Goal: Task Accomplishment & Management: Use online tool/utility

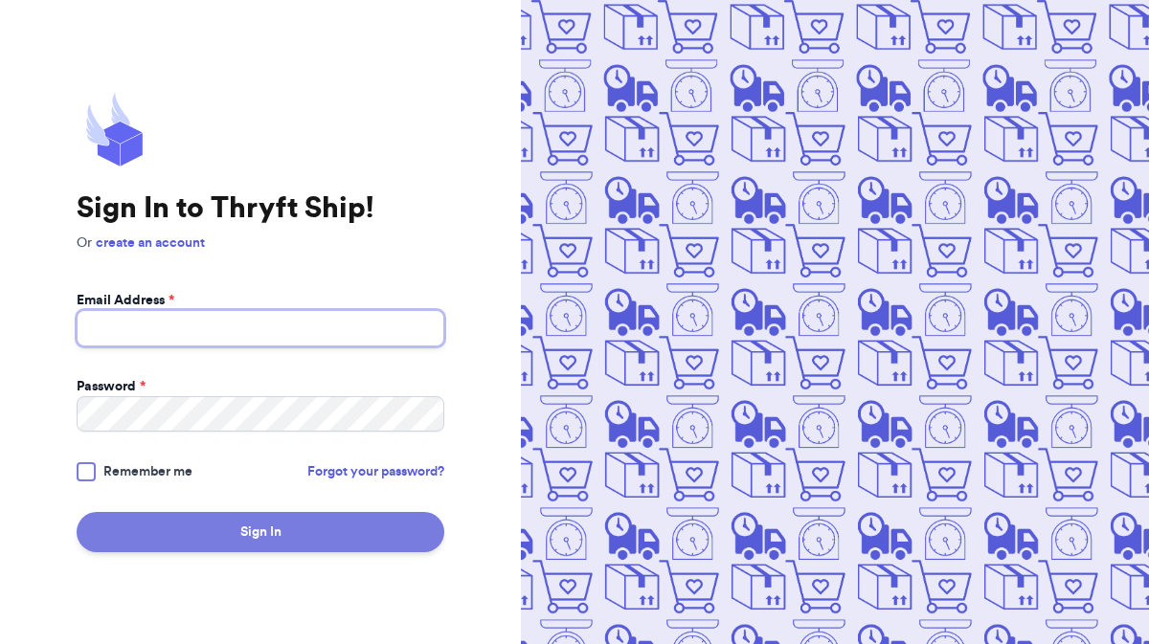
type input "[EMAIL_ADDRESS][DOMAIN_NAME]"
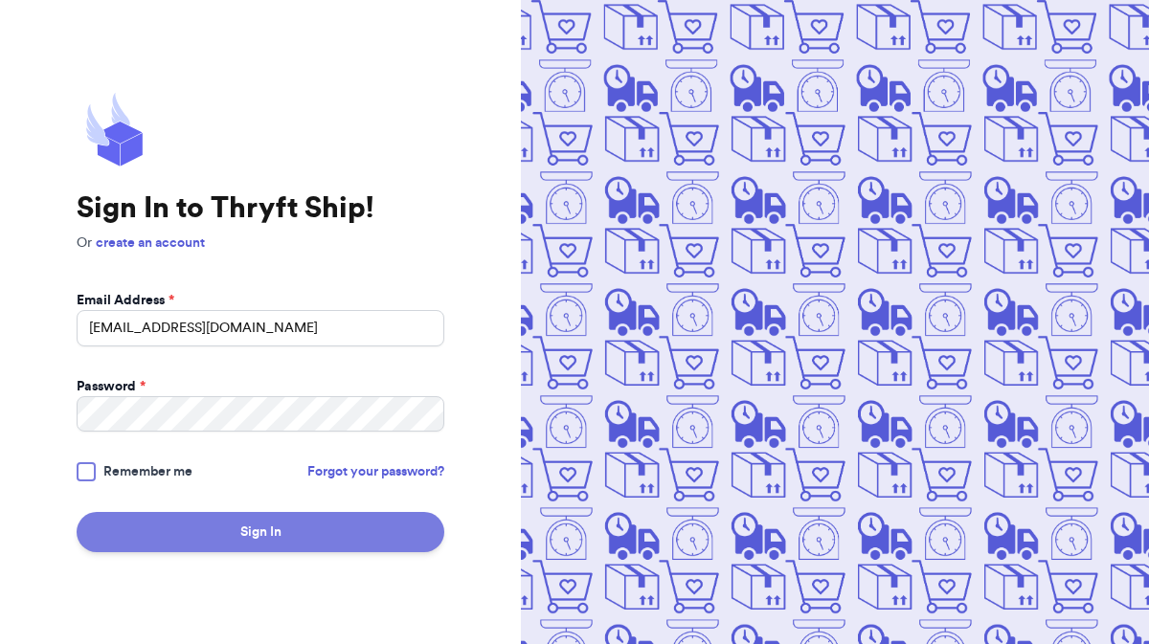
click at [297, 527] on button "Sign In" at bounding box center [261, 532] width 368 height 40
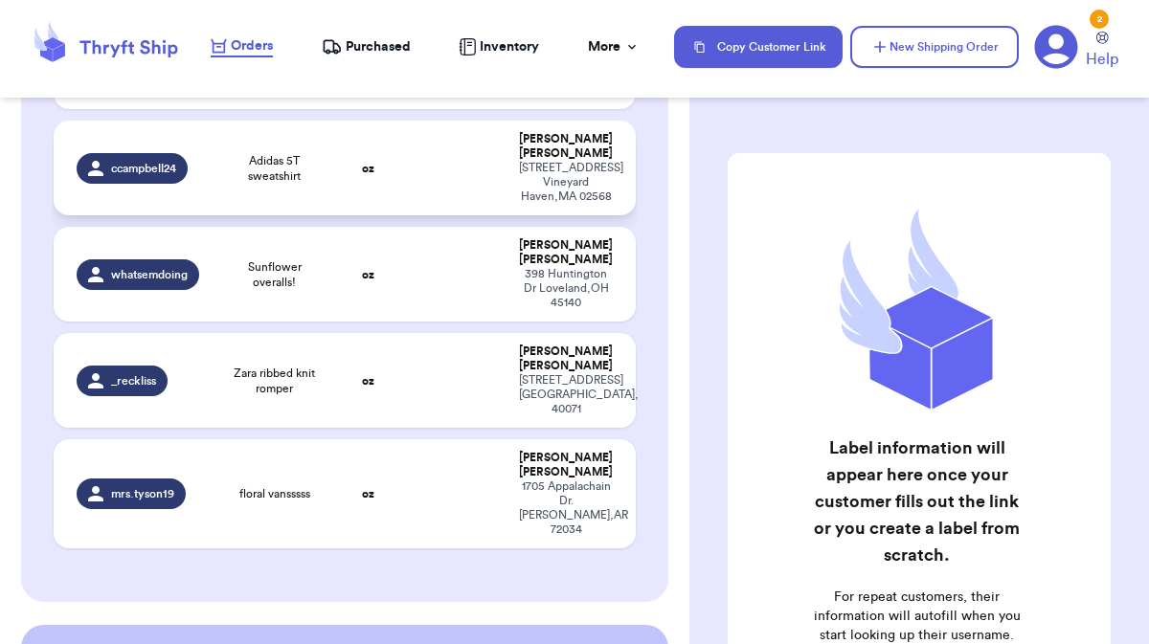
scroll to position [1316, 0]
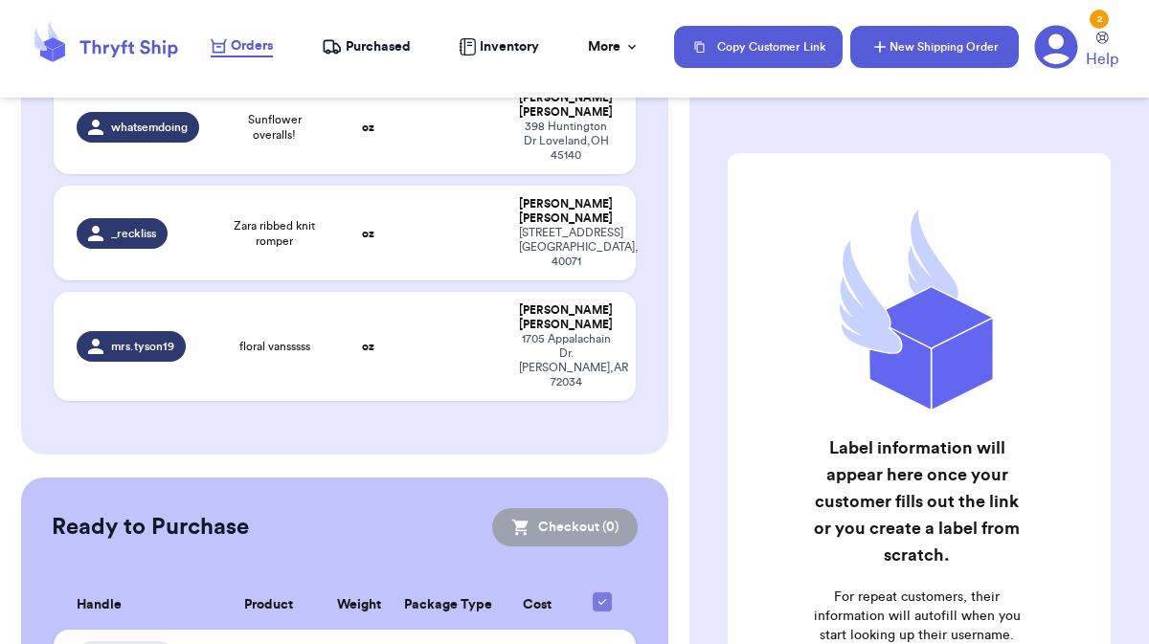
click at [942, 54] on button "New Shipping Order" at bounding box center [934, 47] width 168 height 42
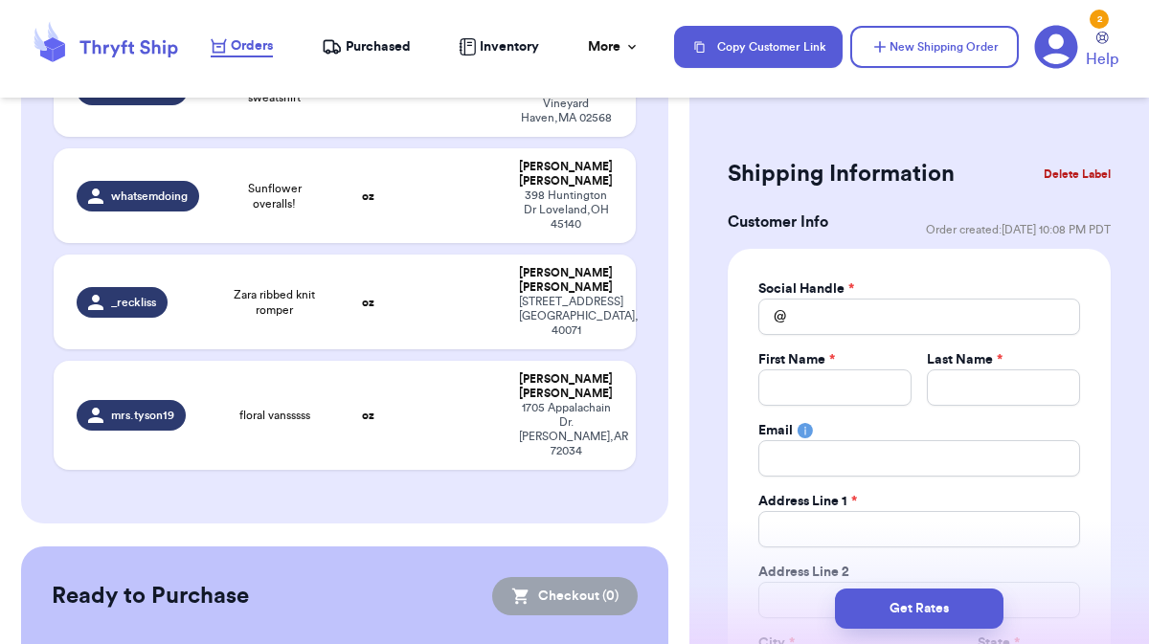
scroll to position [1385, 0]
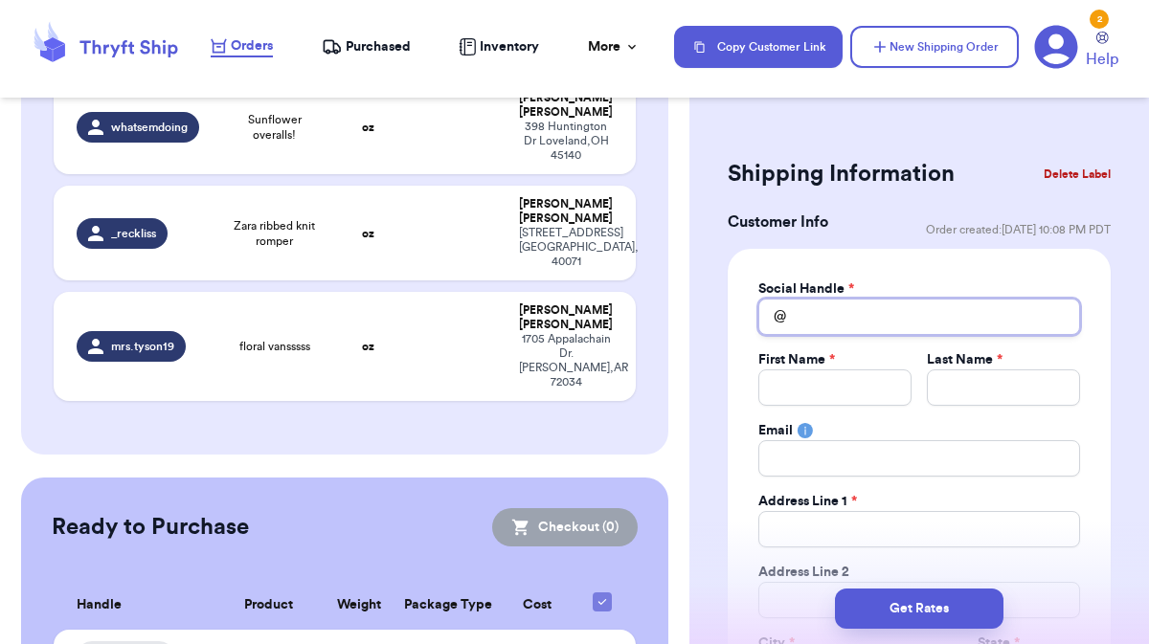
click at [883, 309] on input "Total Amount Paid" at bounding box center [919, 317] width 322 height 36
type input "c"
type input "co"
type input "cou"
type input "cour"
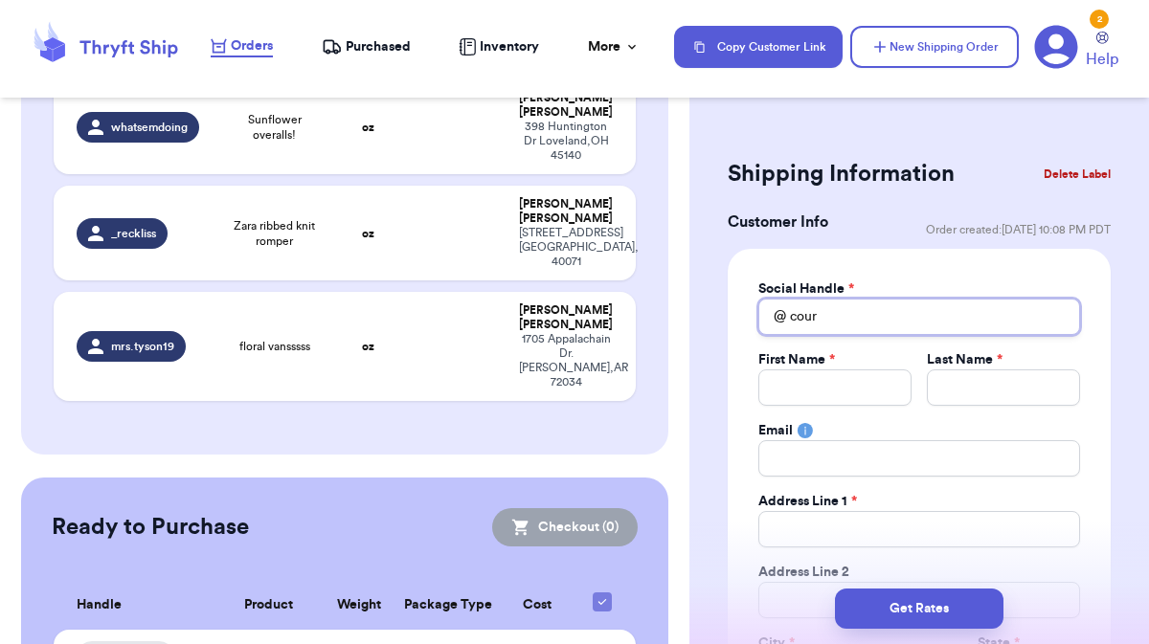
type input "court"
type input "courtn"
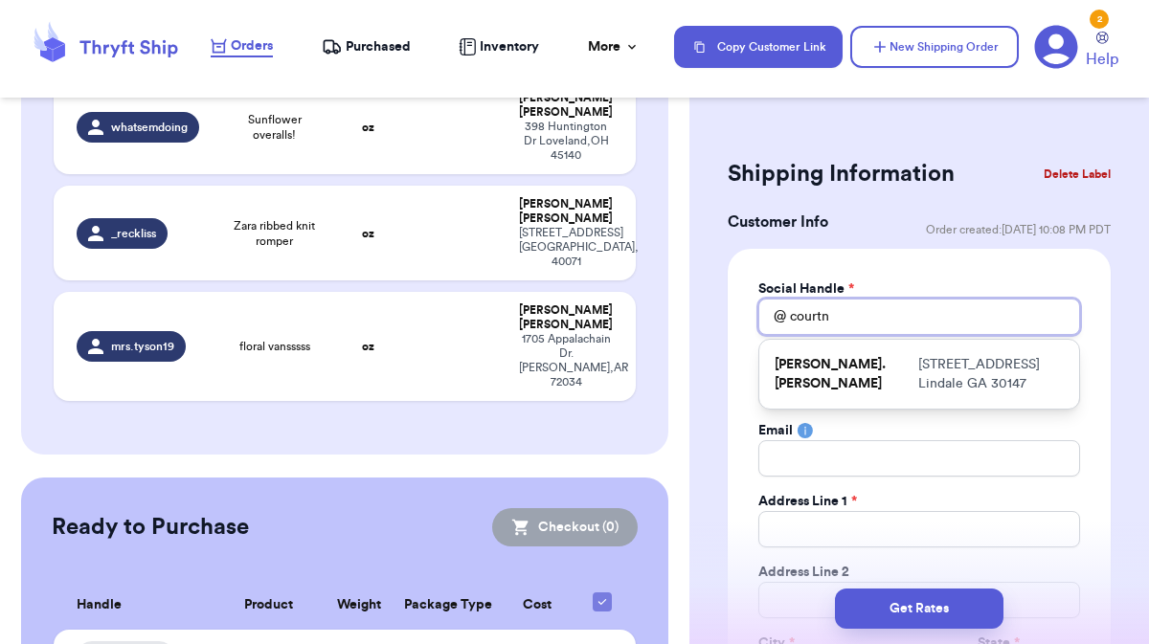
type input "courtne"
type input "[PERSON_NAME]"
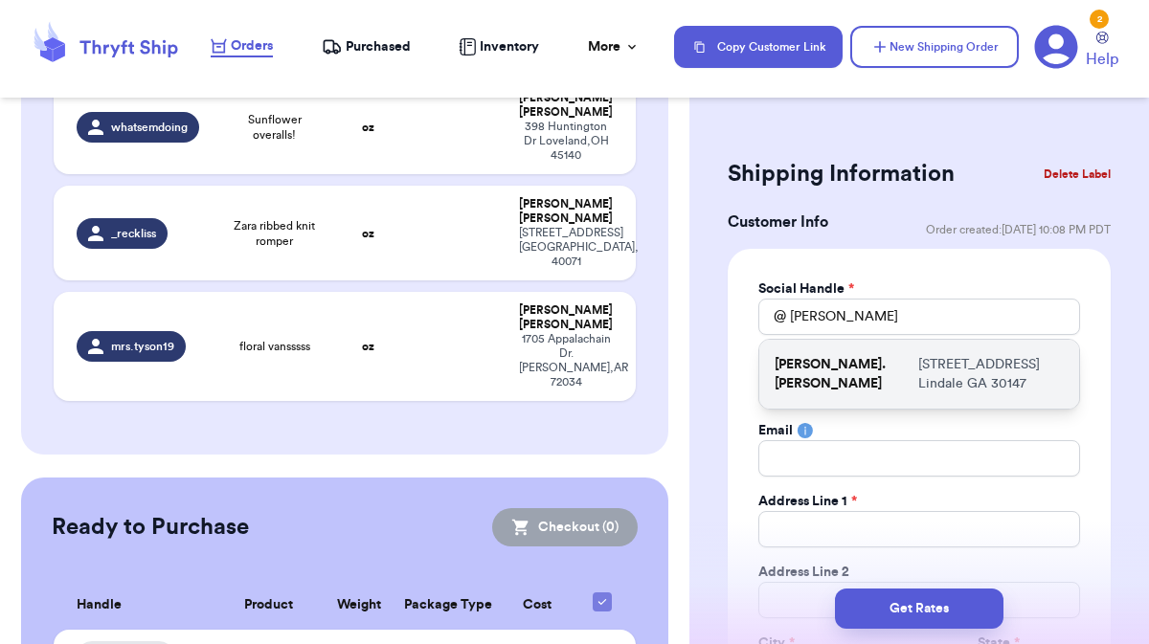
click at [937, 386] on p "[STREET_ADDRESS]" at bounding box center [990, 374] width 145 height 38
type input "[PERSON_NAME].[PERSON_NAME]"
type input "[PERSON_NAME]"
type input "[PERSON_NAME][EMAIL_ADDRESS][DOMAIN_NAME]"
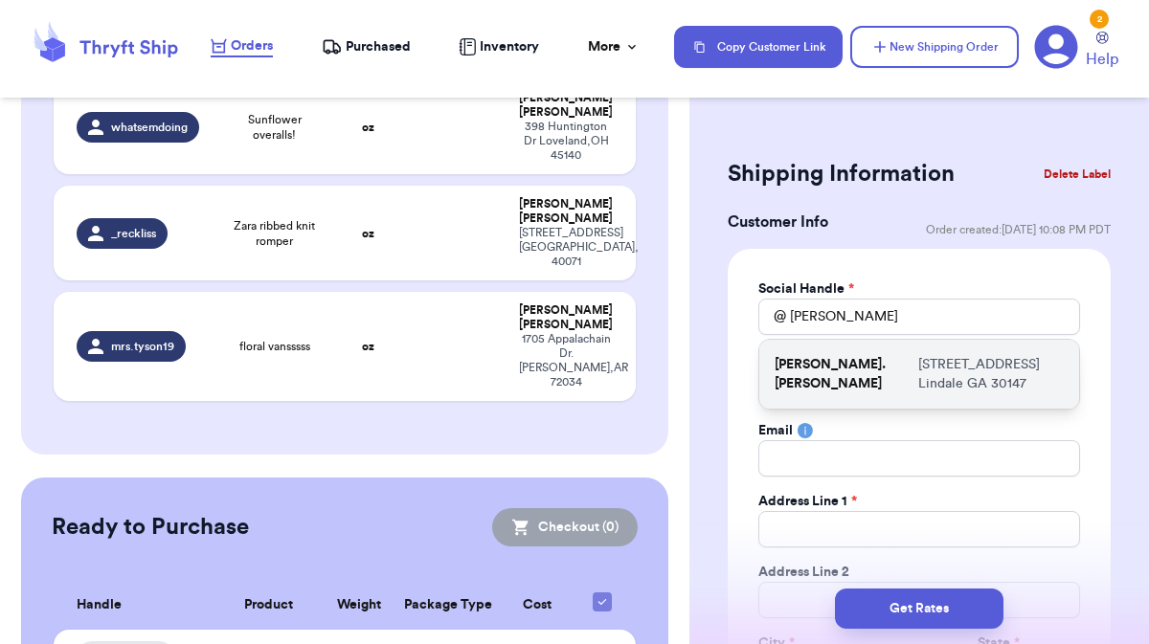
type input "[STREET_ADDRESS]"
type input "Lindale"
select select "GA"
type input "30147"
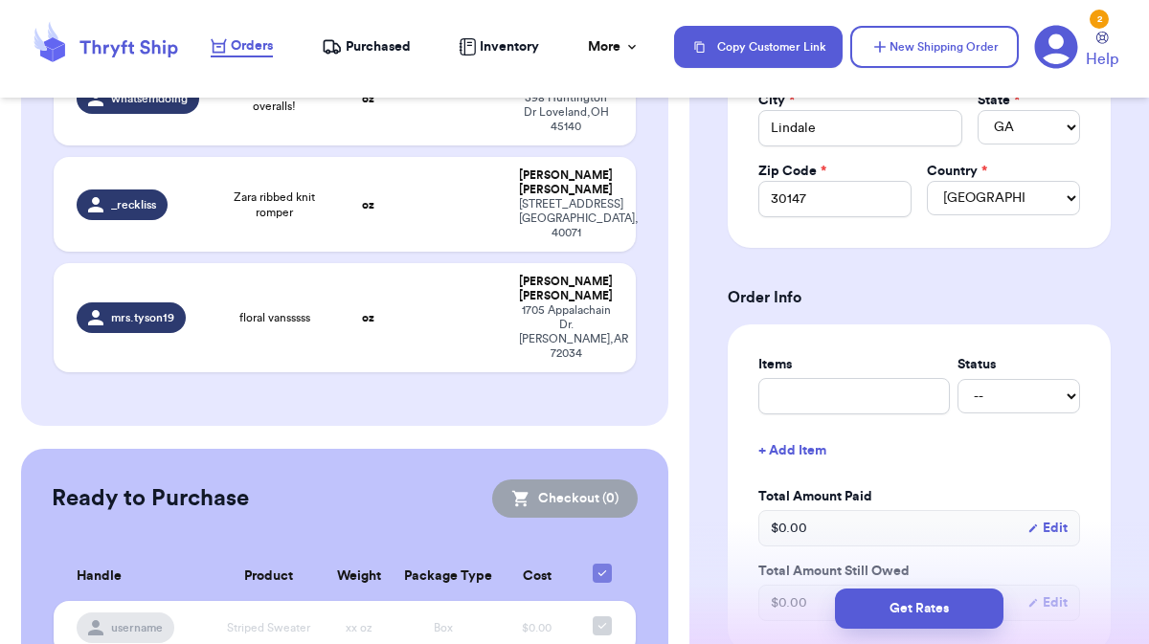
scroll to position [545, 0]
click at [846, 389] on input "text" at bounding box center [853, 394] width 191 height 36
type input "N"
type input "No"
type input "Nor"
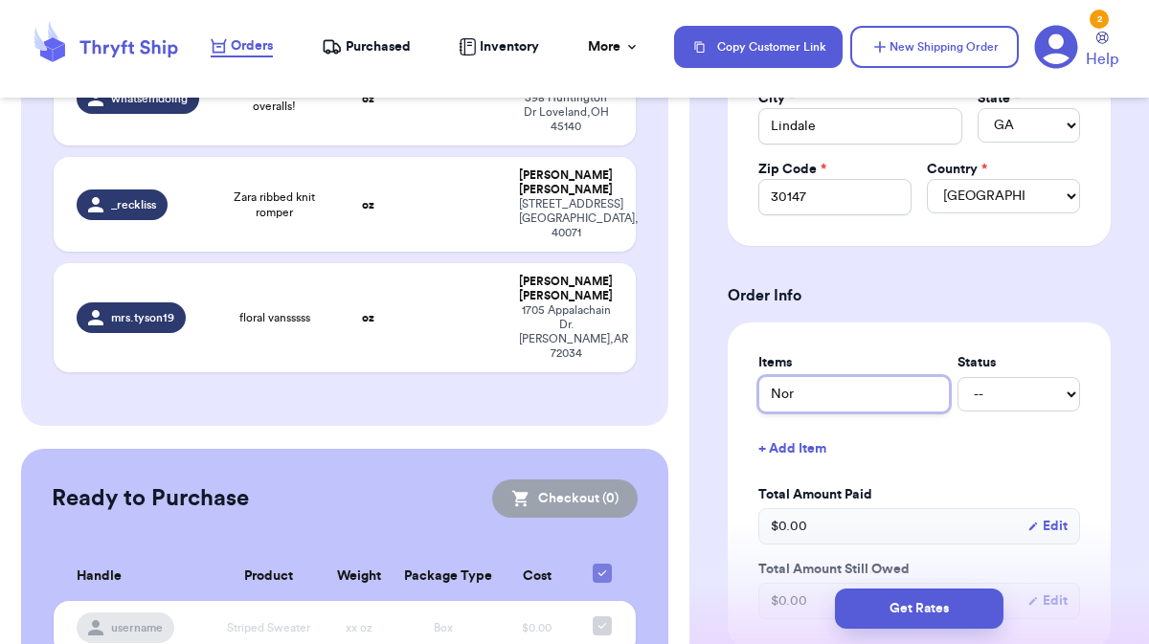
type input "Nort"
type input "North"
type input "North f"
type input "North fa"
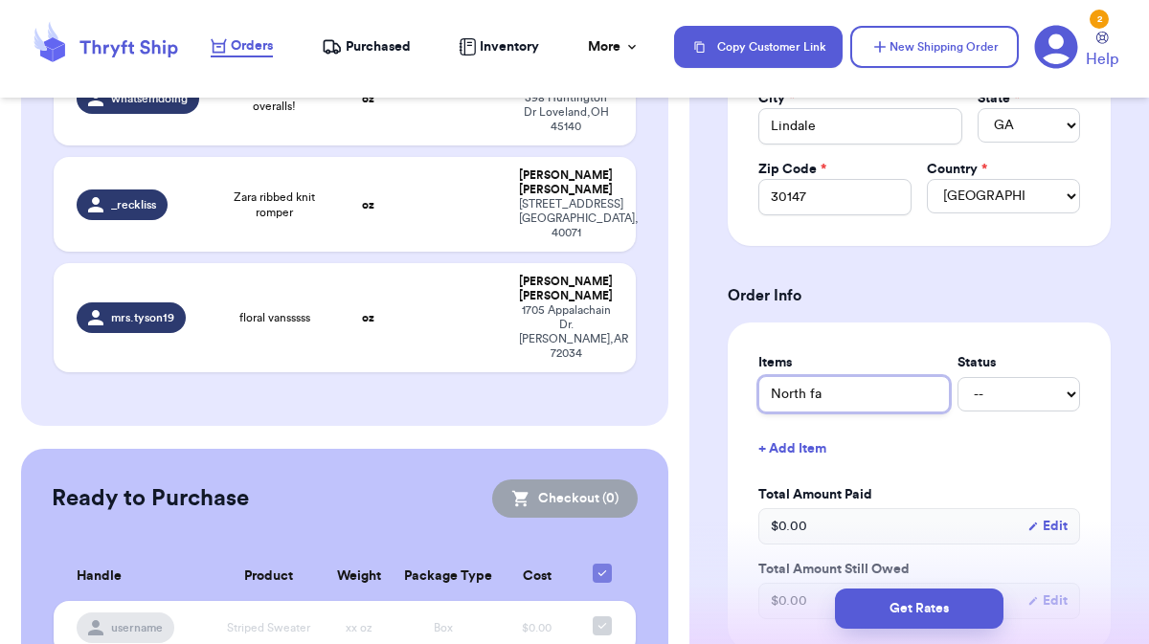
type input "North fac"
type input "North face"
type input "North face c"
type input "North face"
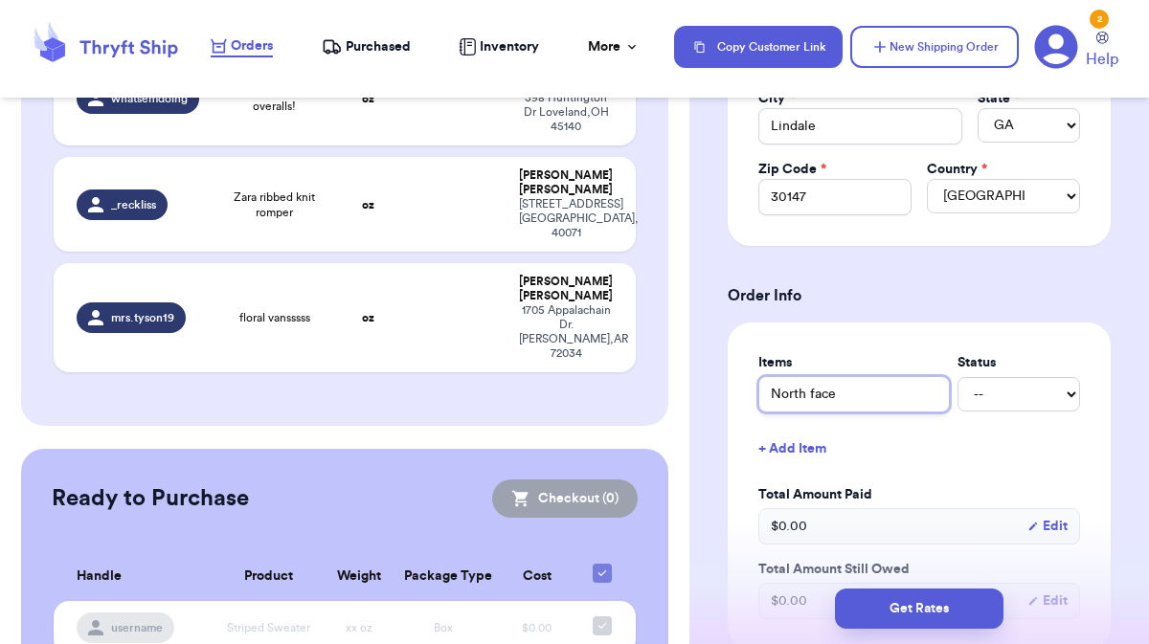
type input "North face j"
type input "North face ja"
type input "North face jac"
type input "North face jack"
type input "North face jacke"
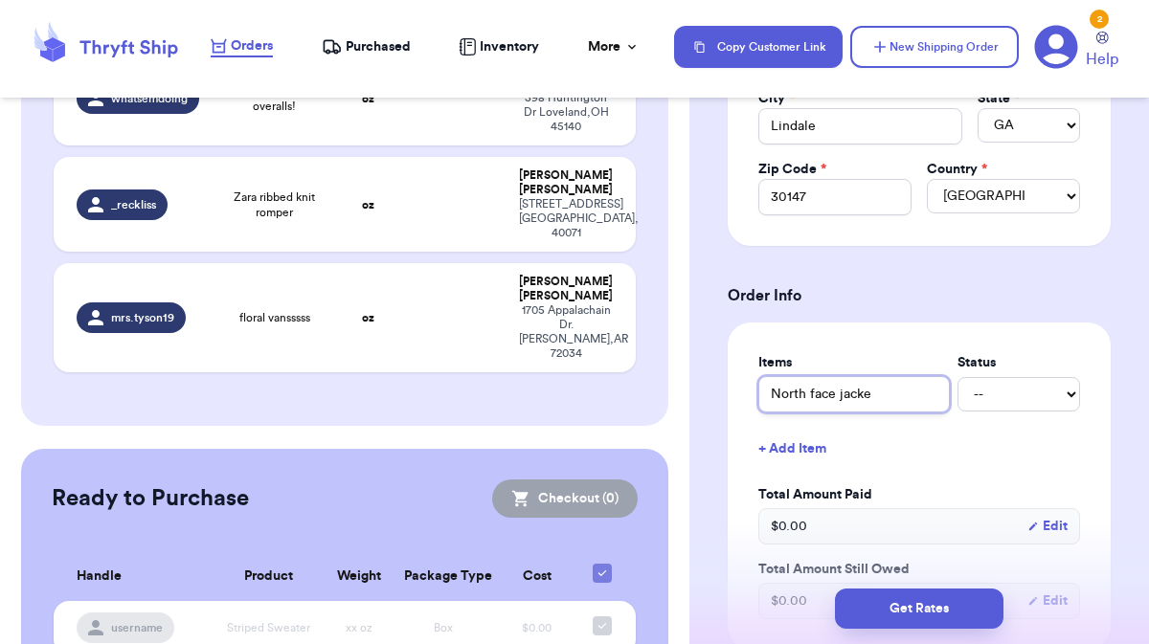
type input "North face jacket"
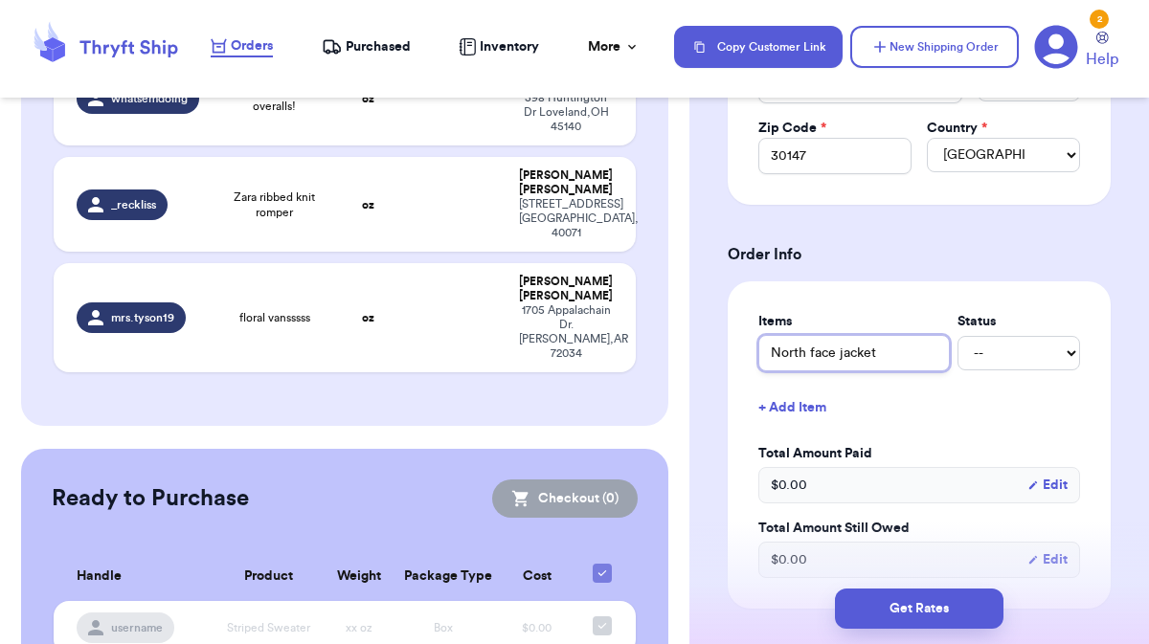
scroll to position [620, 0]
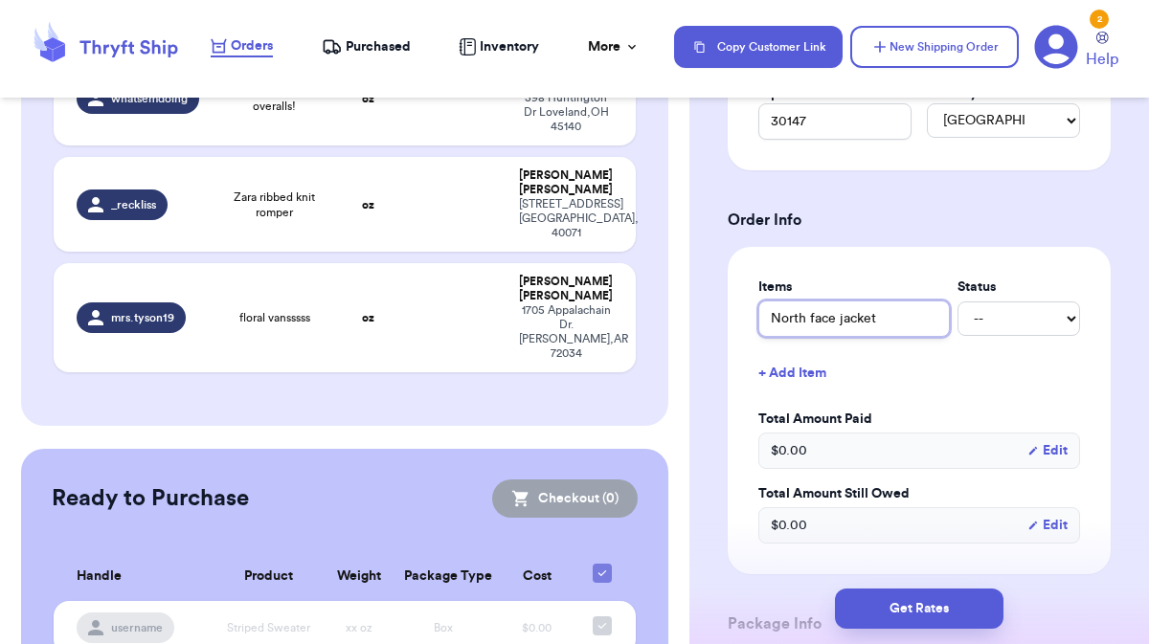
type input "North face jacket"
click at [1061, 311] on select "-- Paid Owes" at bounding box center [1018, 319] width 123 height 34
select select "paid"
click at [957, 302] on select "-- Paid Owes" at bounding box center [1018, 319] width 123 height 34
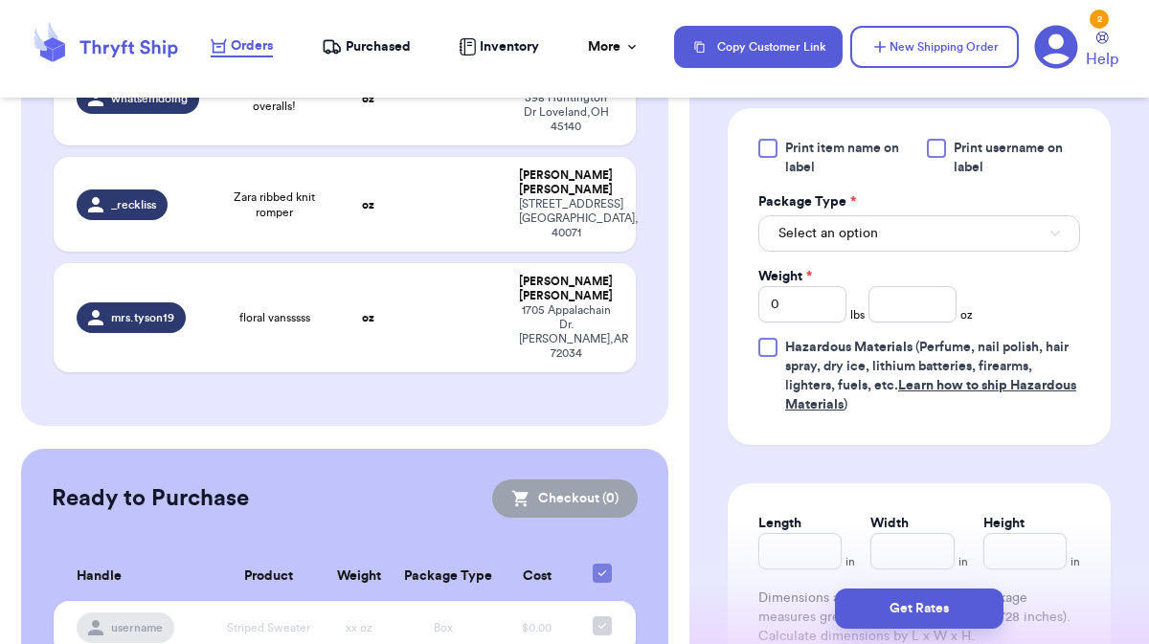
scroll to position [1164, 0]
click at [1045, 223] on button "Select an option" at bounding box center [919, 232] width 322 height 36
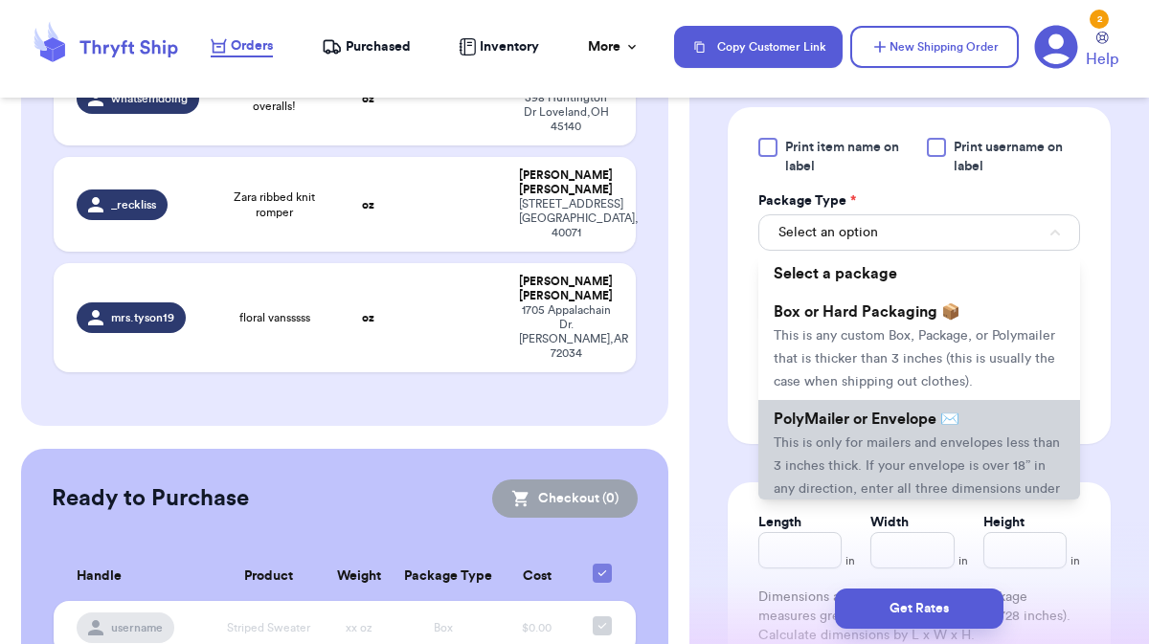
click at [892, 427] on span "PolyMailer or Envelope ✉️" at bounding box center [866, 419] width 186 height 15
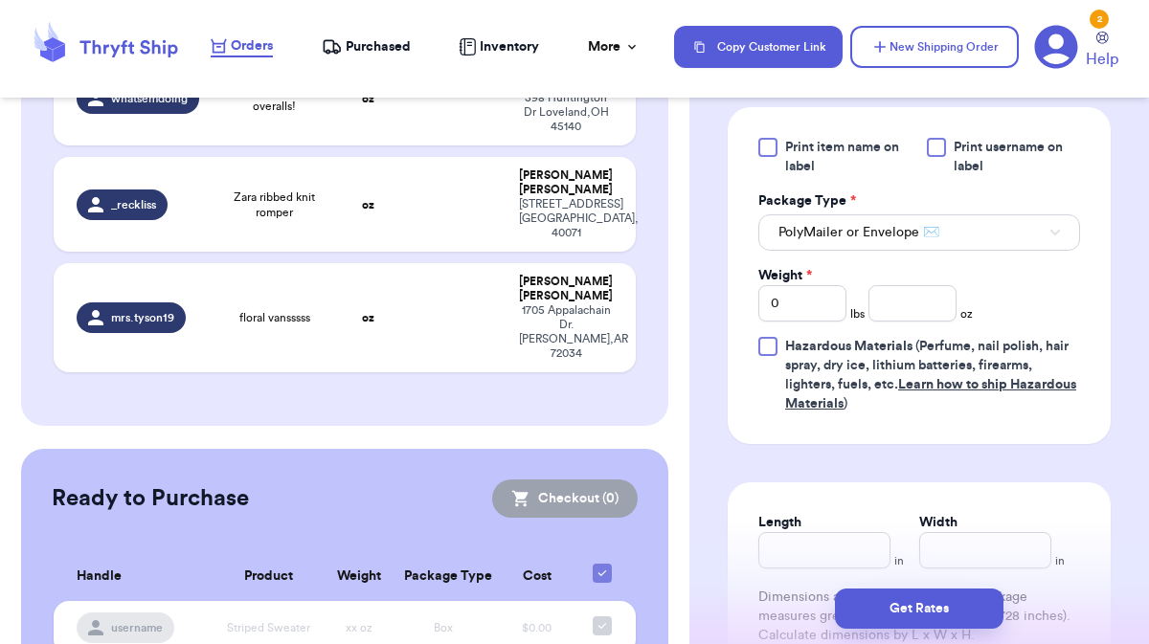
scroll to position [1254, 0]
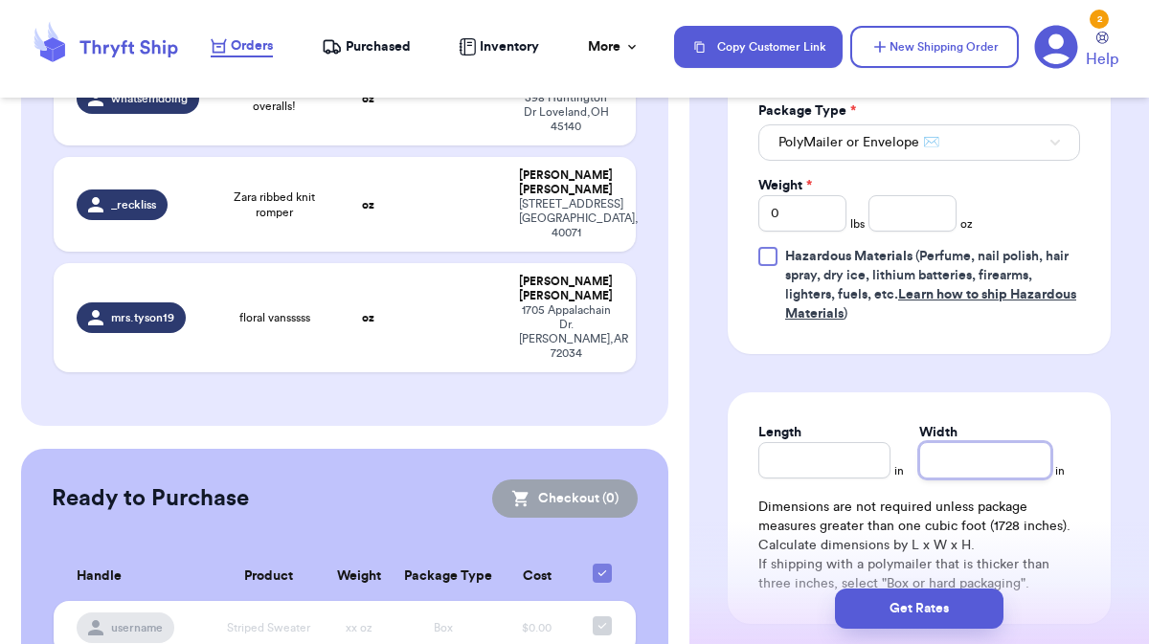
click at [954, 460] on input "Width" at bounding box center [985, 460] width 132 height 36
click at [905, 215] on input "number" at bounding box center [912, 213] width 88 height 36
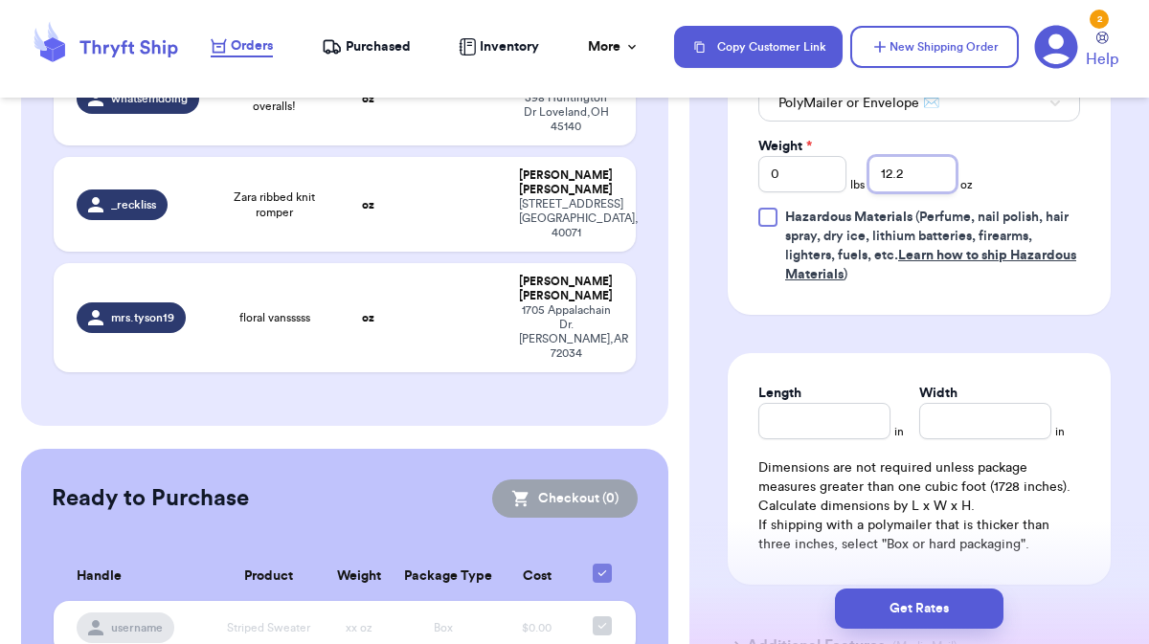
scroll to position [1294, 0]
type input "12.2"
click at [845, 409] on input "Length" at bounding box center [824, 420] width 132 height 36
type input "11"
click at [983, 403] on input "Width *" at bounding box center [985, 420] width 132 height 36
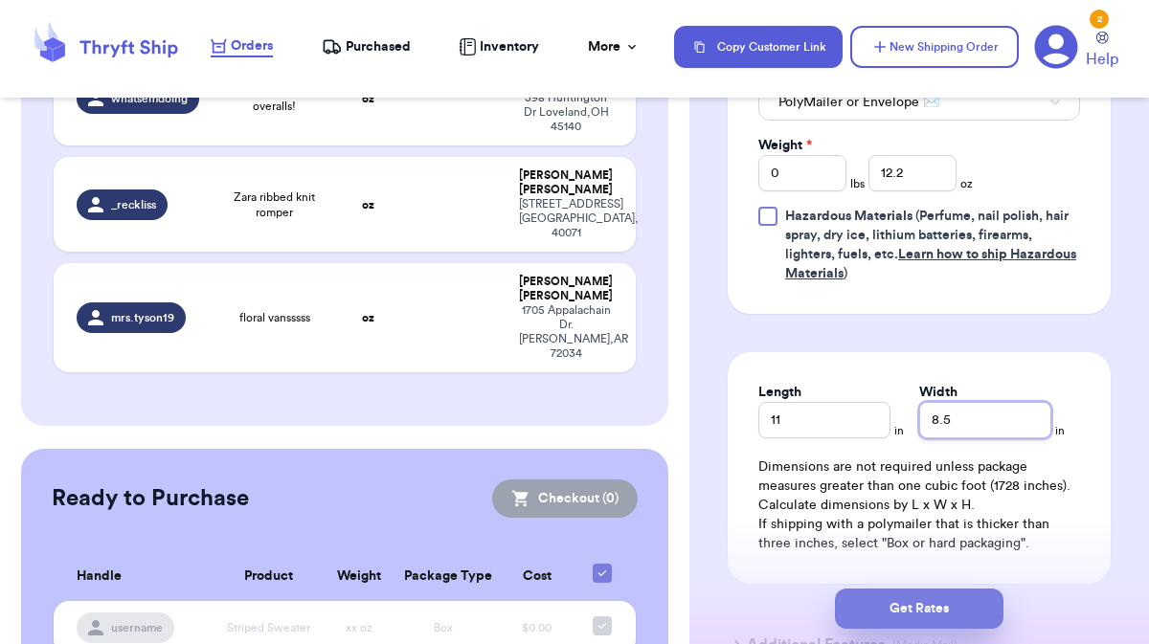
type input "8.5"
click at [913, 602] on button "Get Rates" at bounding box center [919, 609] width 168 height 40
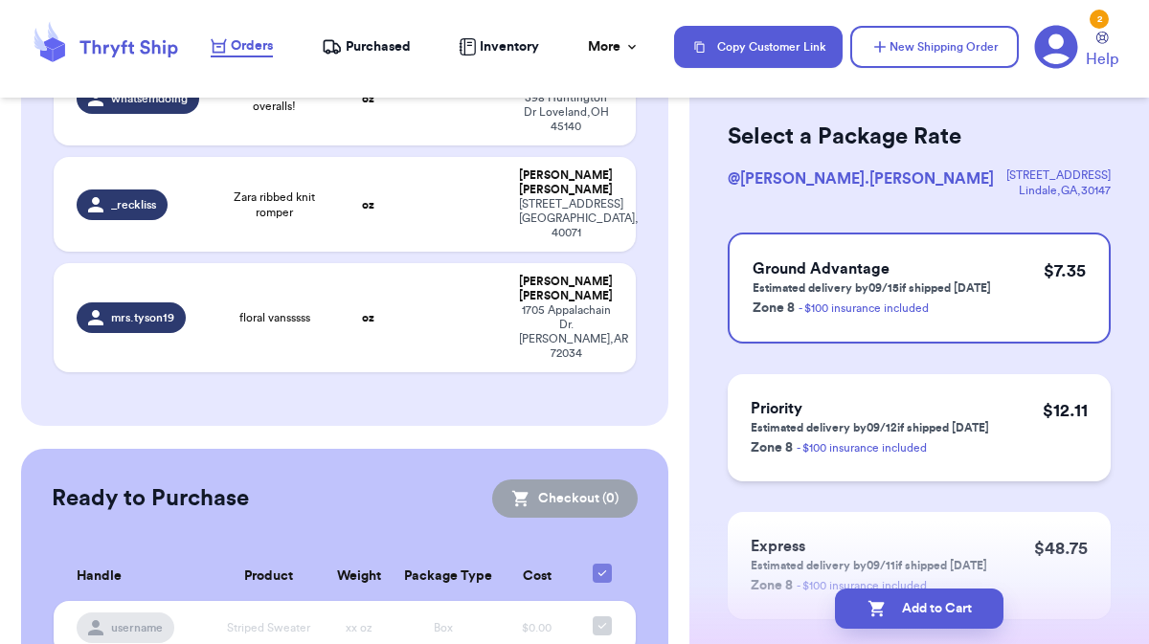
scroll to position [182, 0]
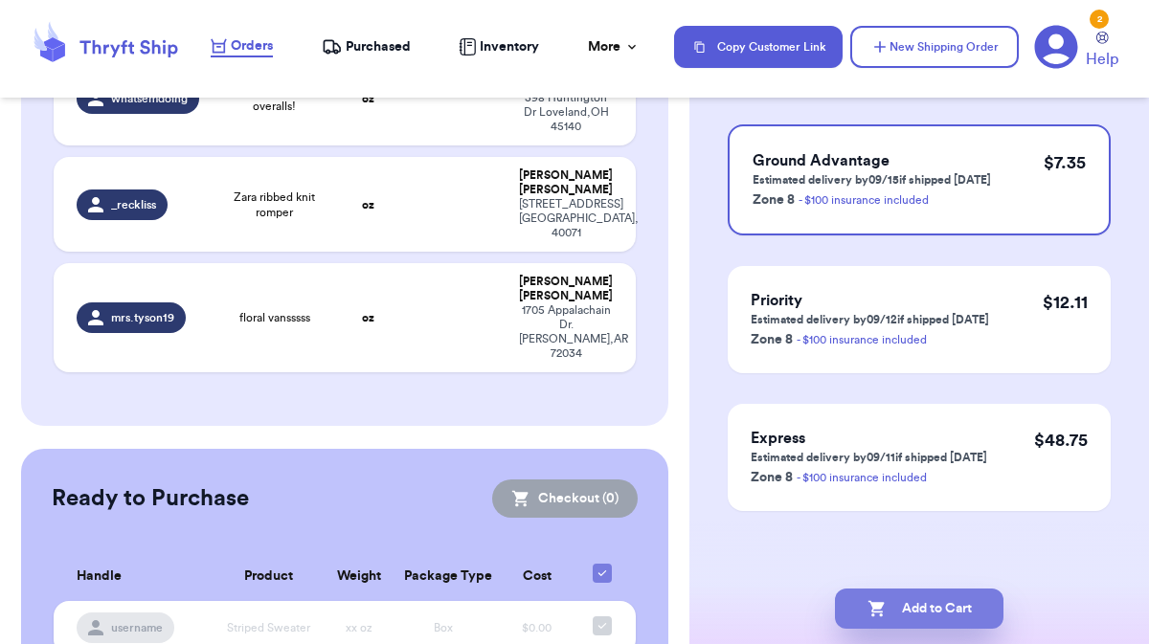
click at [925, 607] on button "Add to Cart" at bounding box center [919, 609] width 168 height 40
checkbox input "true"
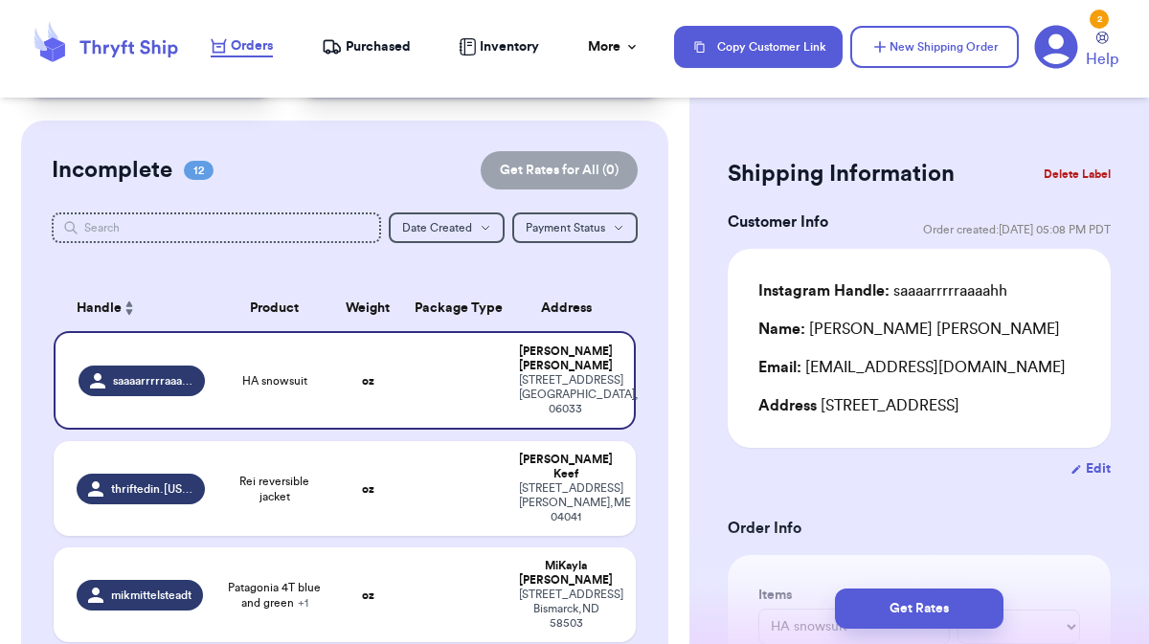
scroll to position [125, 0]
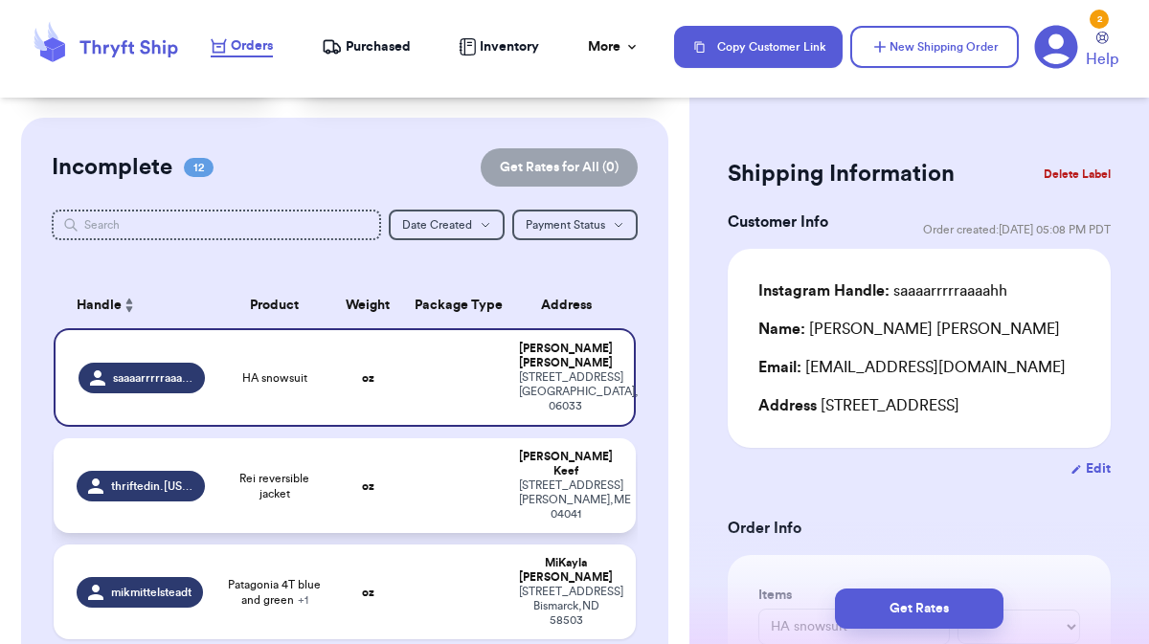
click at [236, 471] on span "Rei reversible jacket" at bounding box center [275, 486] width 94 height 31
type input "Rei reversible jacket"
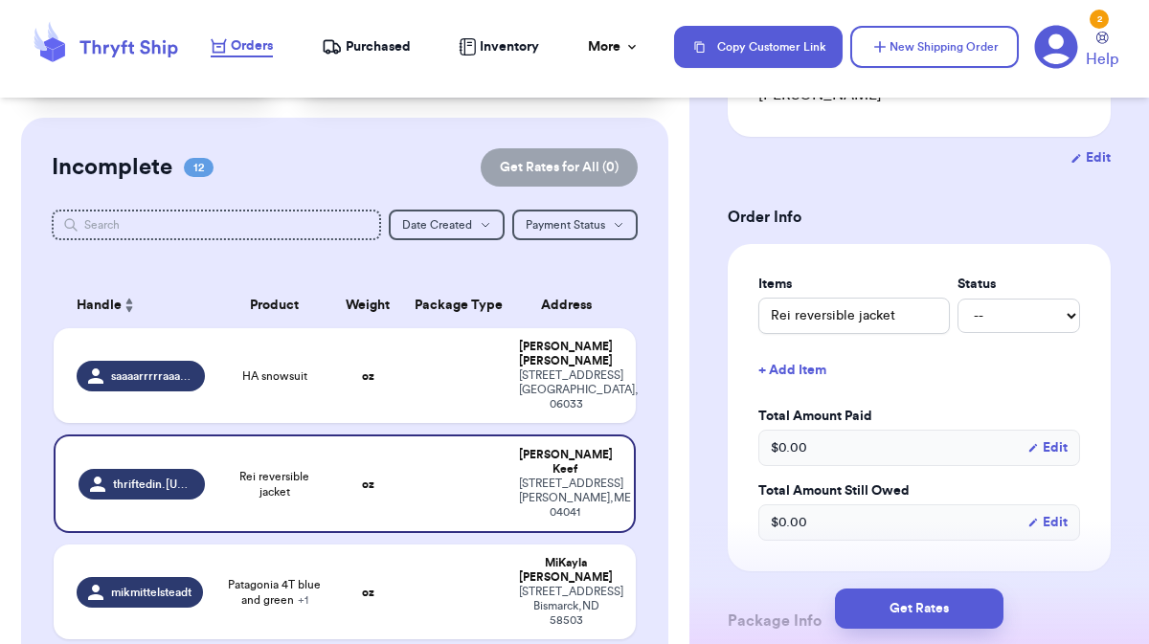
scroll to position [358, 0]
click at [1053, 298] on select "-- Paid Owes" at bounding box center [1018, 315] width 123 height 34
select select "paid"
click at [957, 298] on select "-- Paid Owes" at bounding box center [1018, 315] width 123 height 34
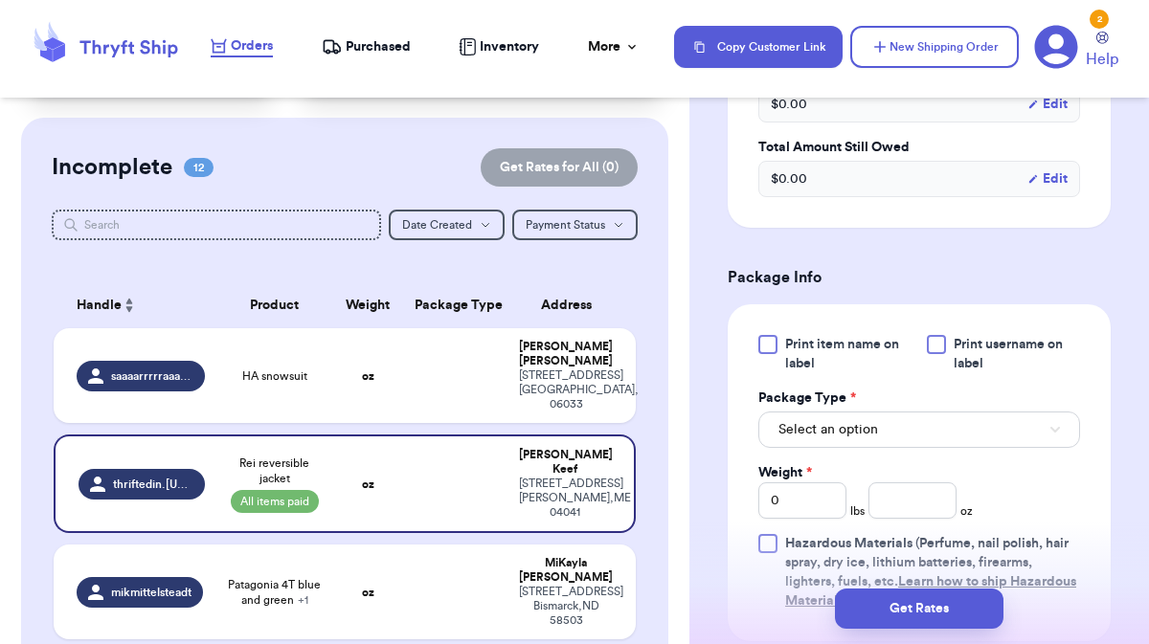
scroll to position [702, 0]
click at [1005, 411] on button "Select an option" at bounding box center [919, 429] width 322 height 36
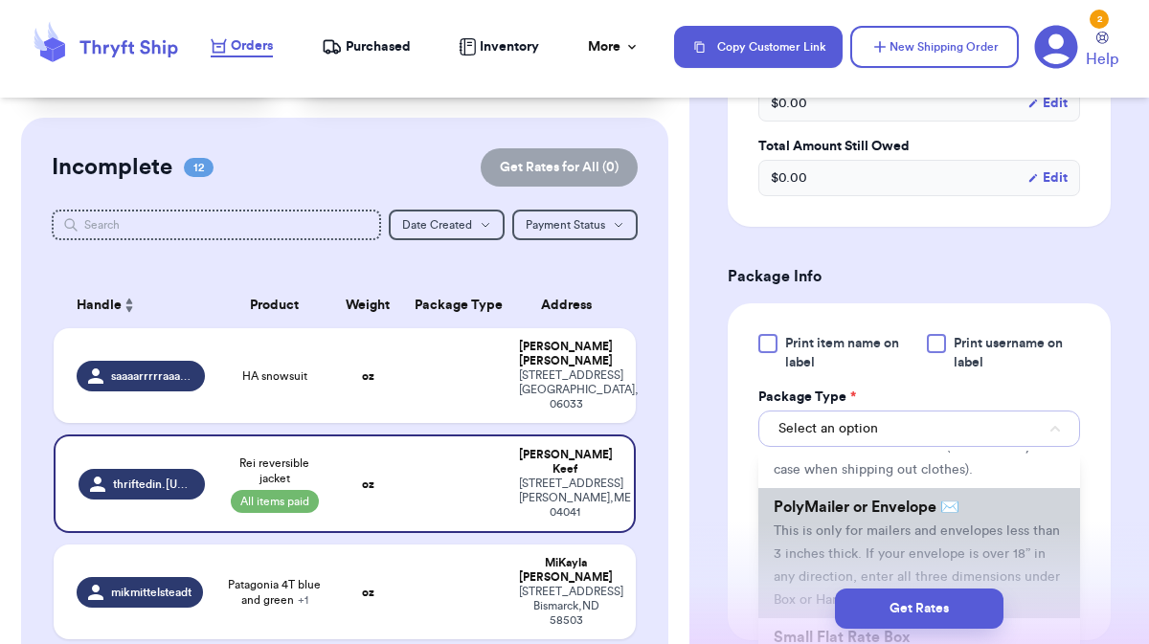
scroll to position [109, 0]
click at [926, 524] on span "This is only for mailers and envelopes less than 3 inches thick. If your envelo…" at bounding box center [916, 565] width 286 height 82
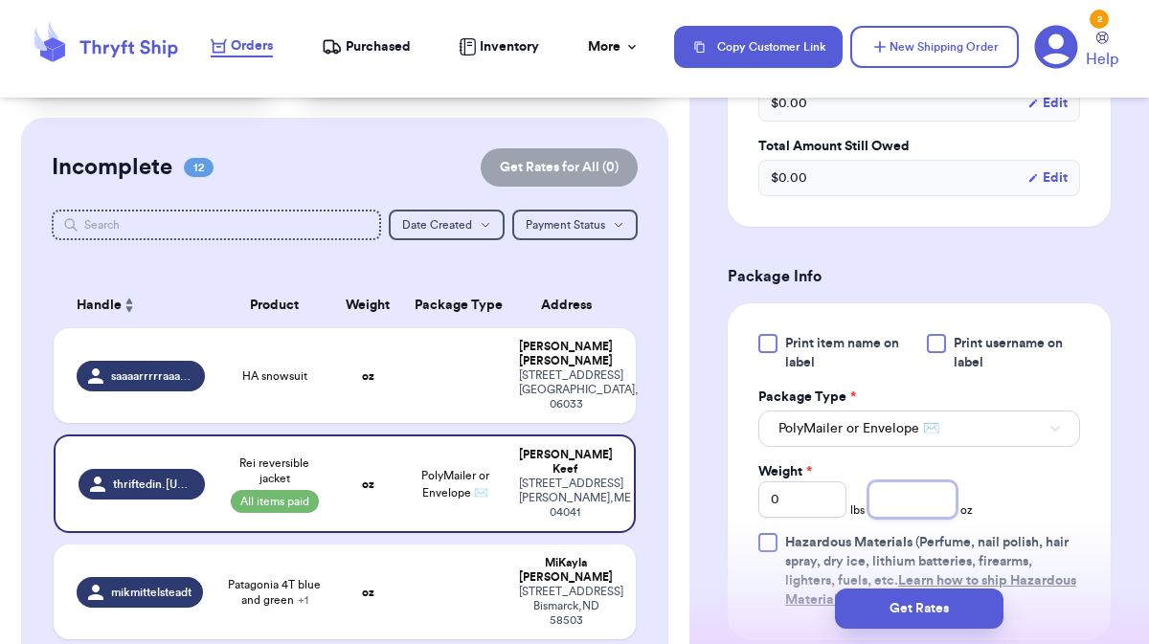
click at [918, 481] on input "number" at bounding box center [912, 499] width 88 height 36
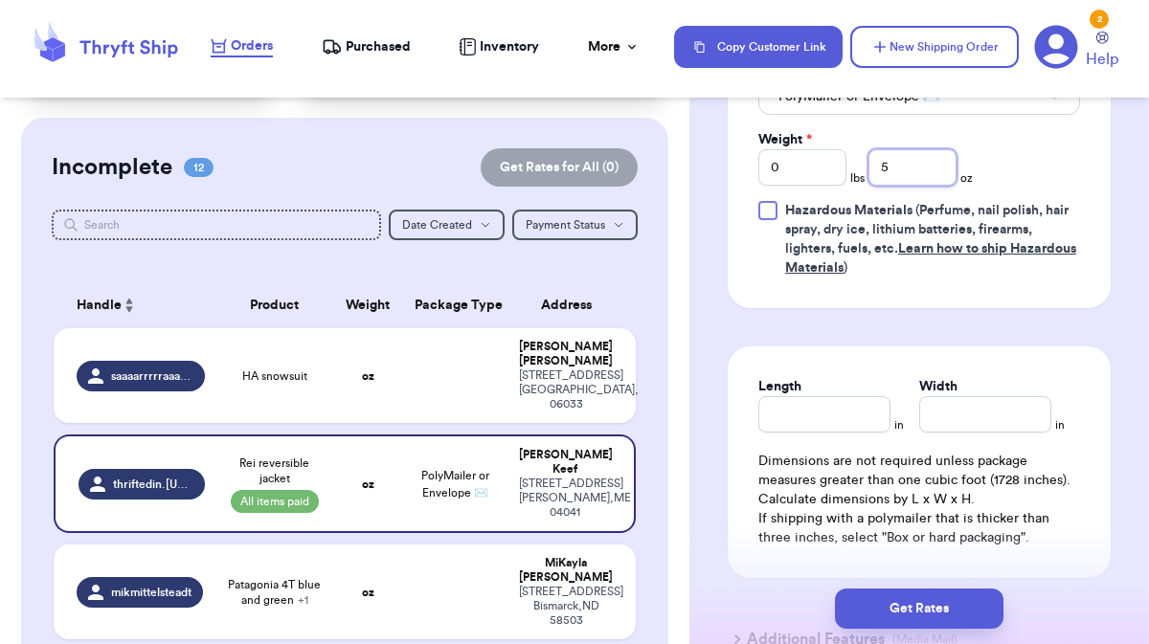
scroll to position [1039, 0]
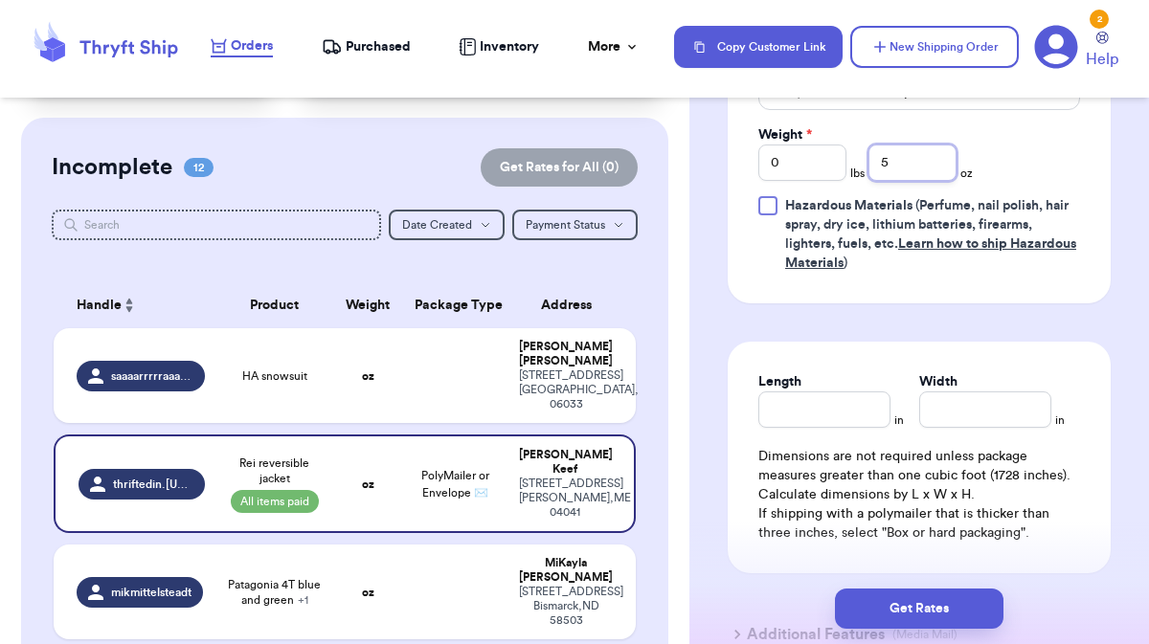
type input "5"
click at [833, 391] on input "Length" at bounding box center [824, 409] width 132 height 36
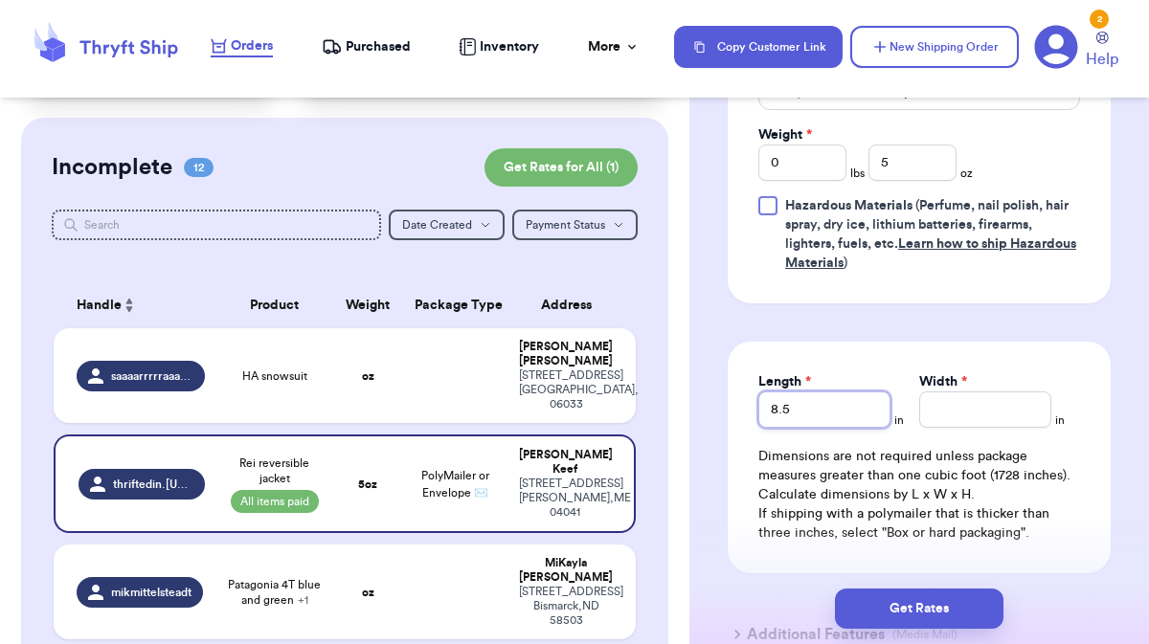
type input "8.5"
click at [940, 391] on input "Width *" at bounding box center [985, 409] width 132 height 36
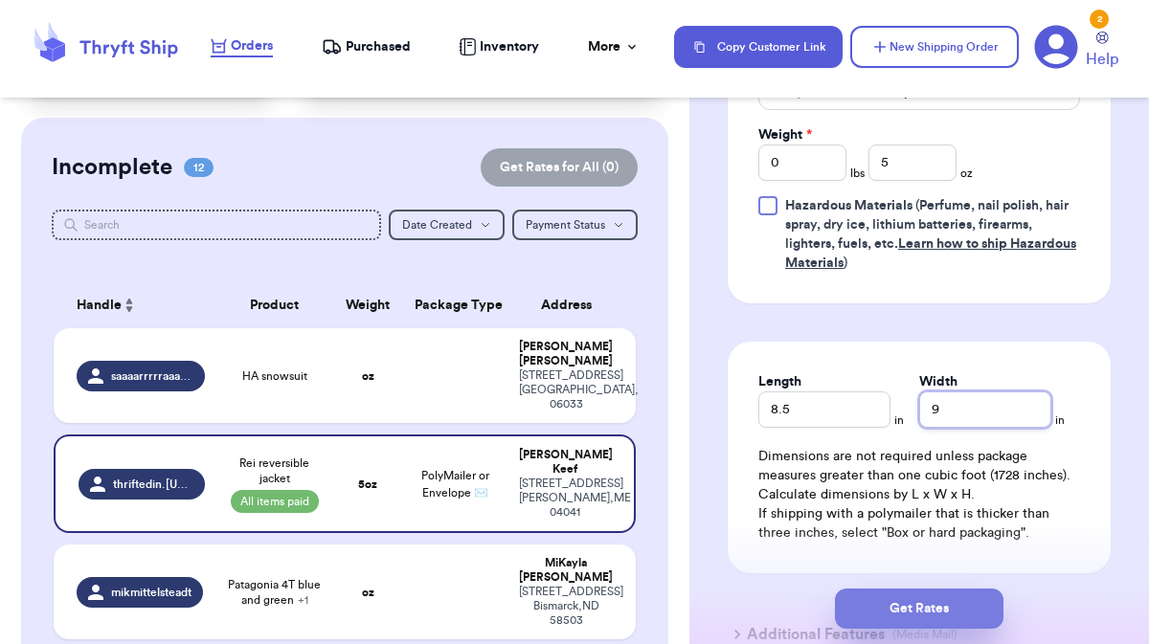
type input "9"
click at [930, 605] on button "Get Rates" at bounding box center [919, 609] width 168 height 40
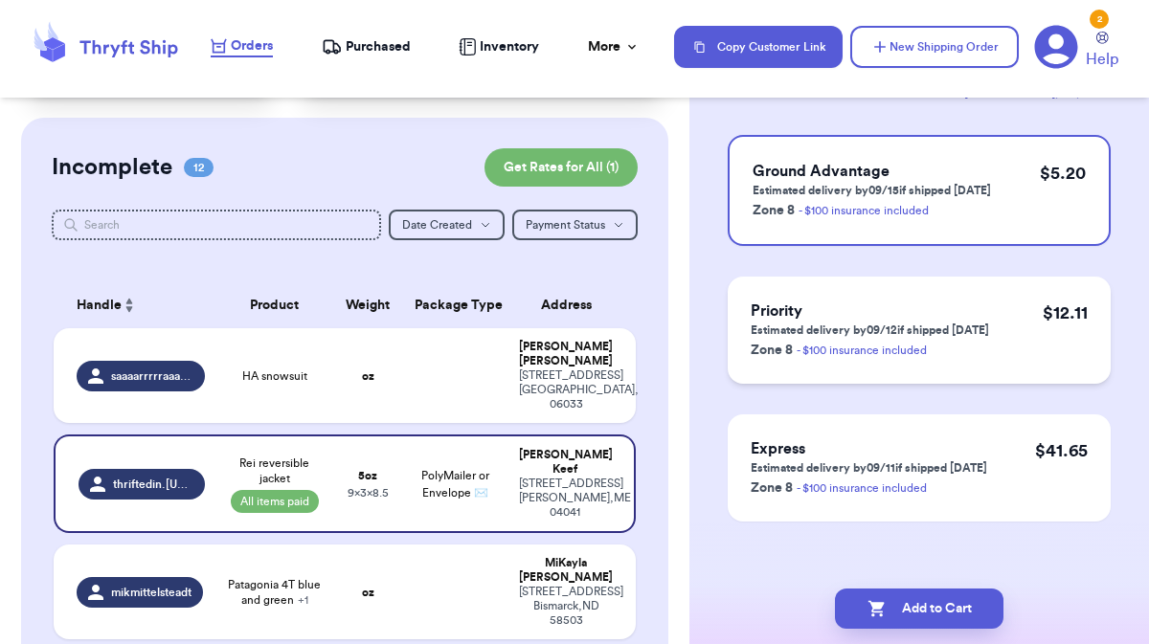
scroll to position [182, 0]
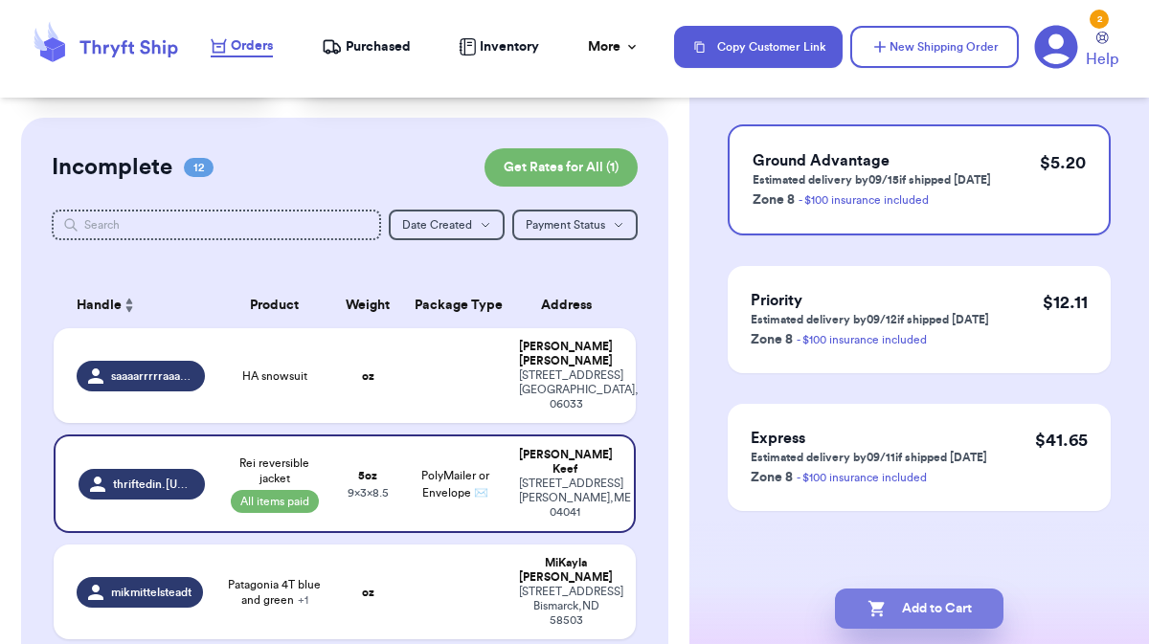
click at [947, 604] on button "Add to Cart" at bounding box center [919, 609] width 168 height 40
checkbox input "true"
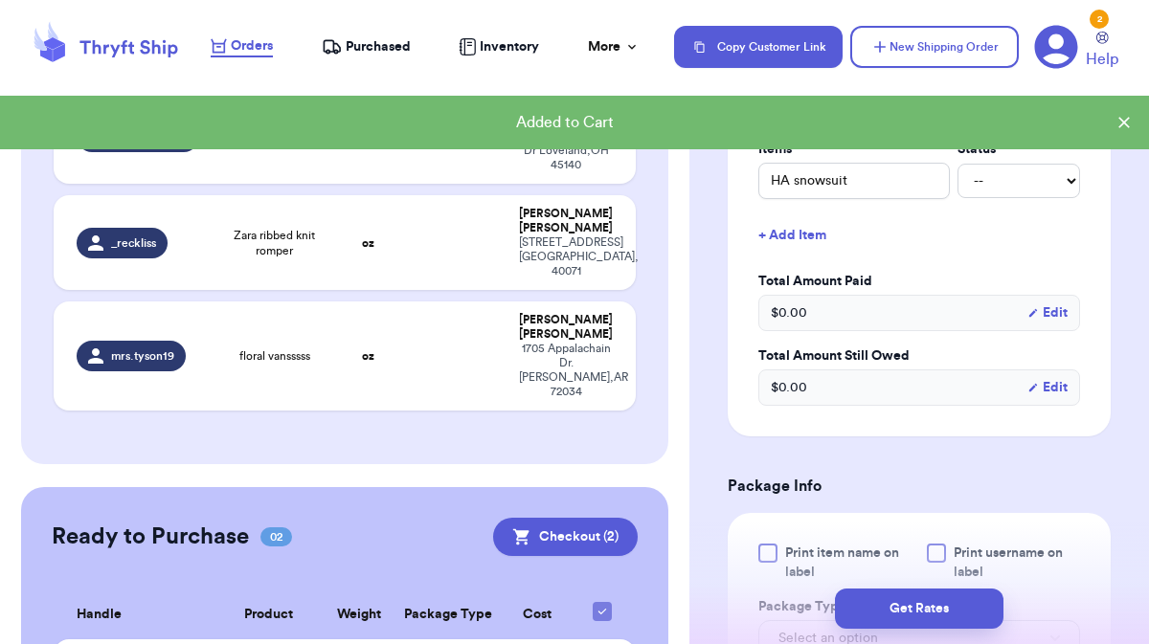
scroll to position [1350, 0]
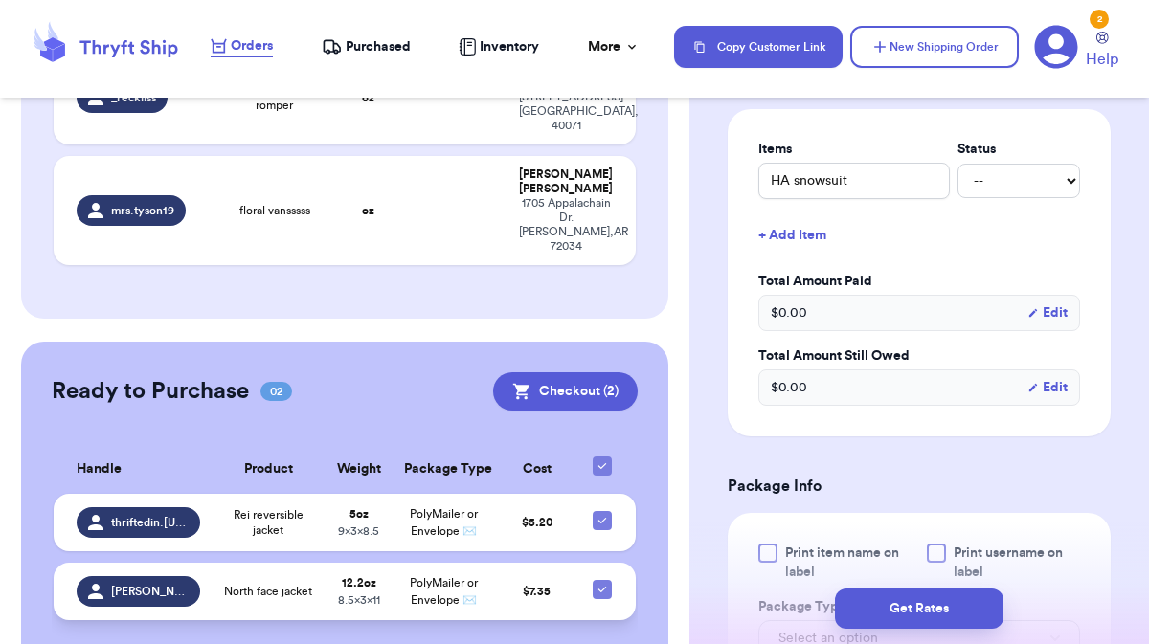
click at [302, 584] on span "North face jacket" at bounding box center [268, 591] width 88 height 15
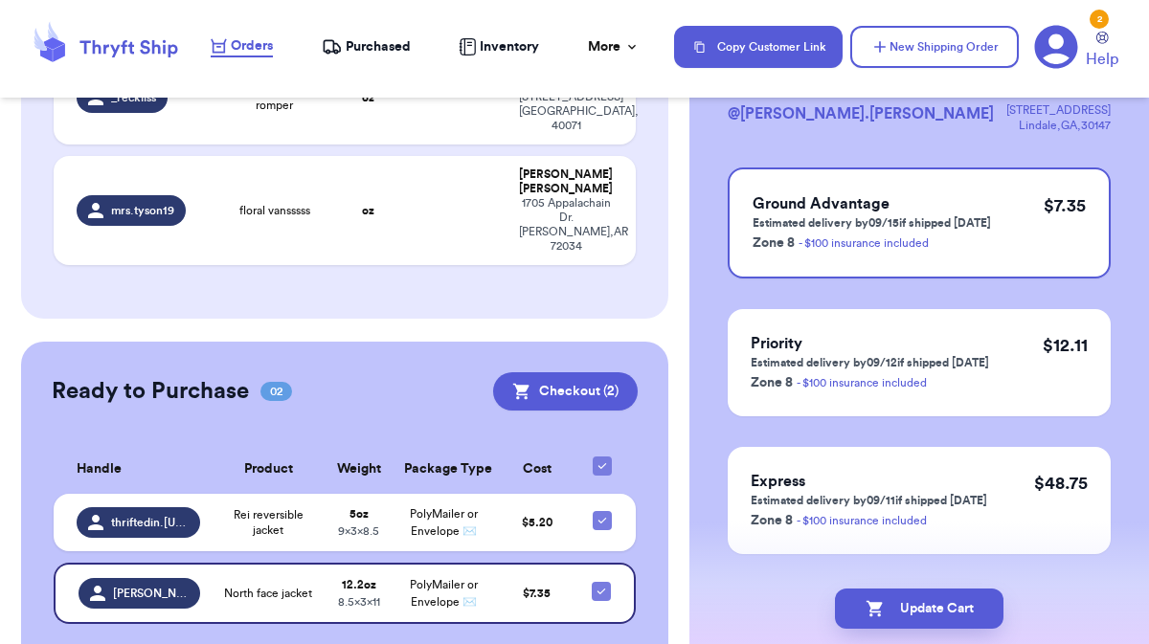
scroll to position [0, 0]
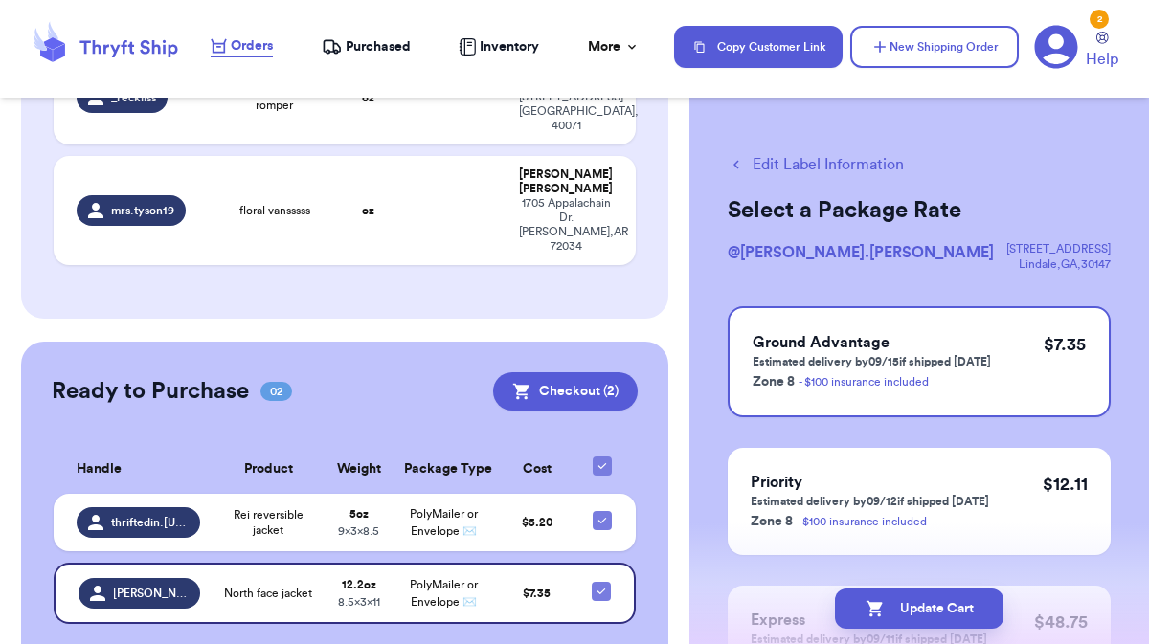
click at [838, 168] on button "Edit Label Information" at bounding box center [815, 164] width 176 height 23
checkbox input "false"
select select "paid"
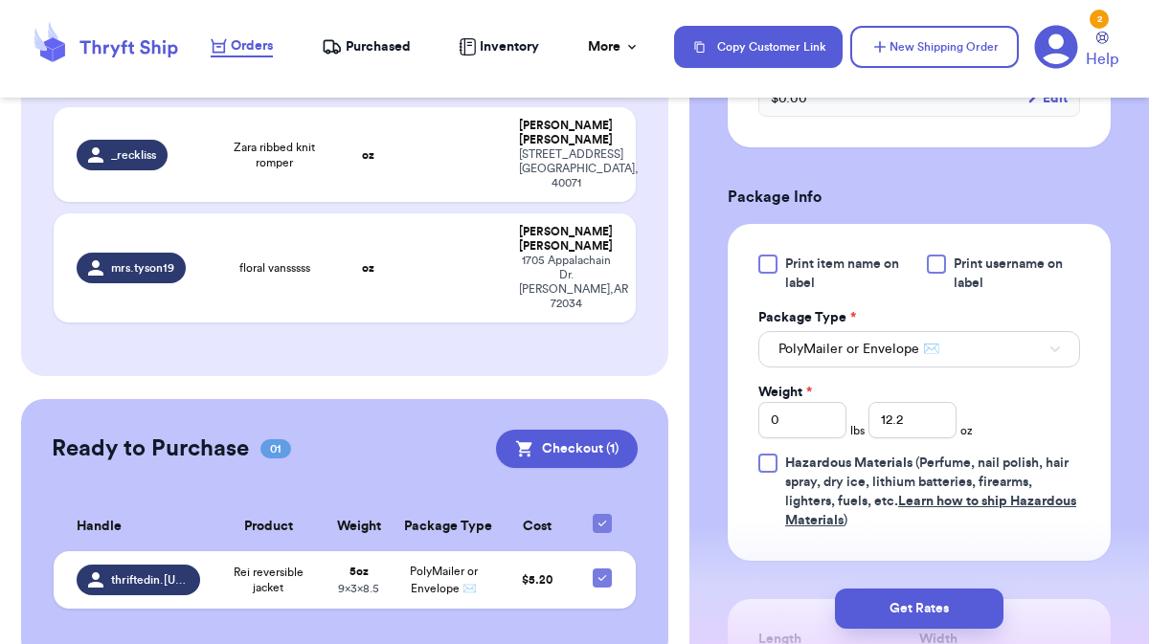
scroll to position [768, 0]
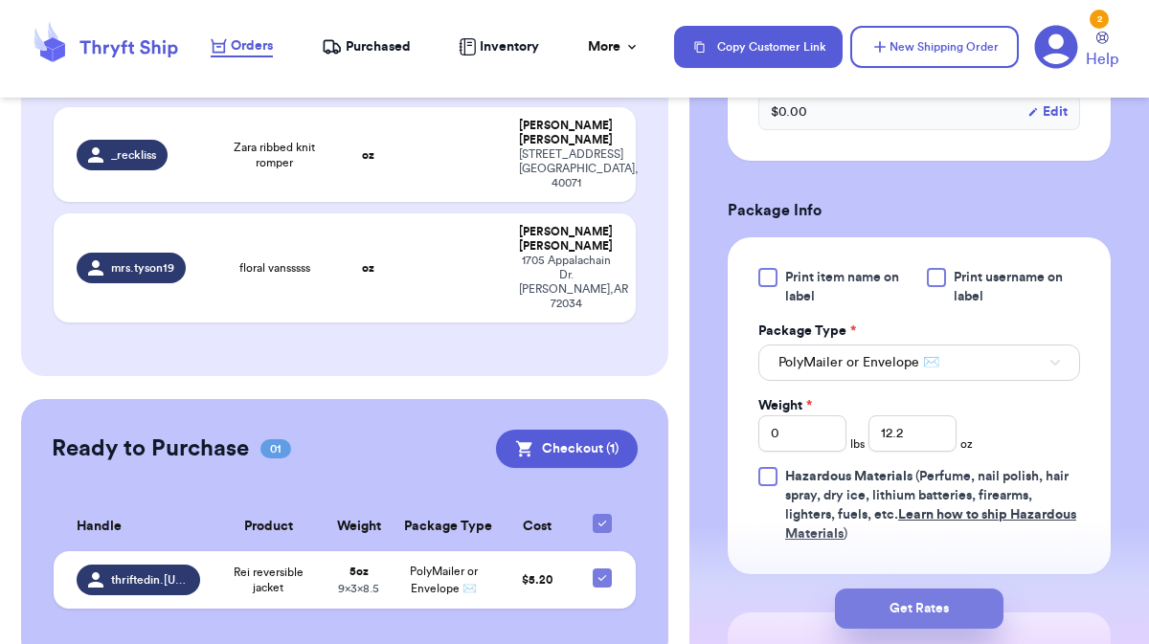
click at [918, 604] on button "Get Rates" at bounding box center [919, 609] width 168 height 40
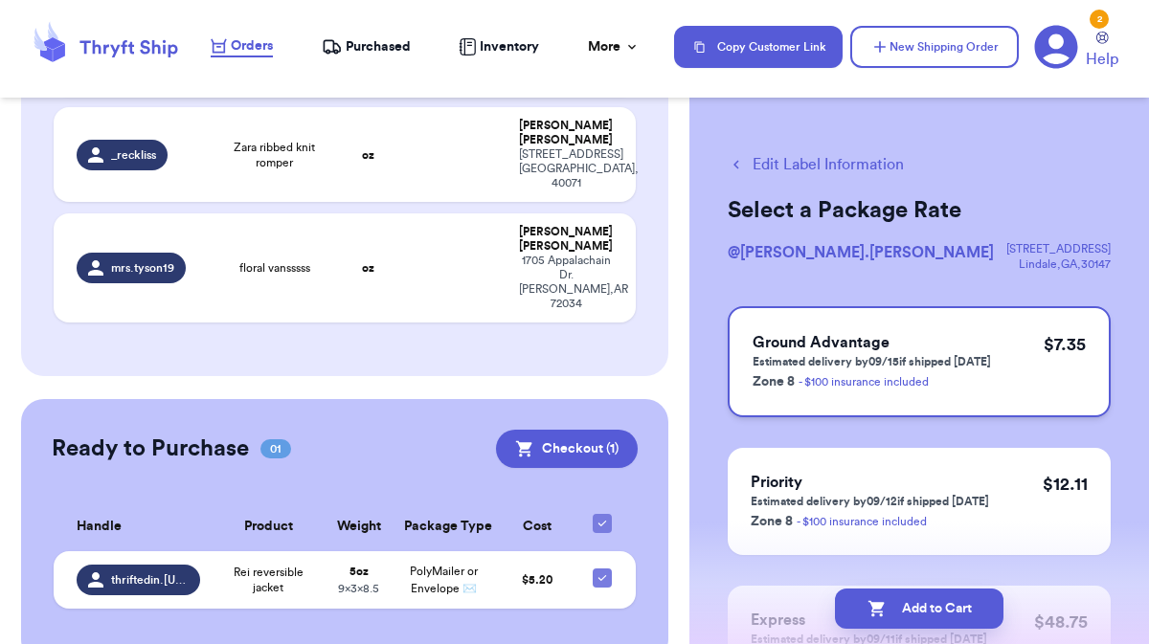
click at [940, 371] on p "Zone 8 - $100 insurance included" at bounding box center [871, 380] width 238 height 23
click at [918, 605] on button "Add to Cart" at bounding box center [919, 609] width 168 height 40
checkbox input "true"
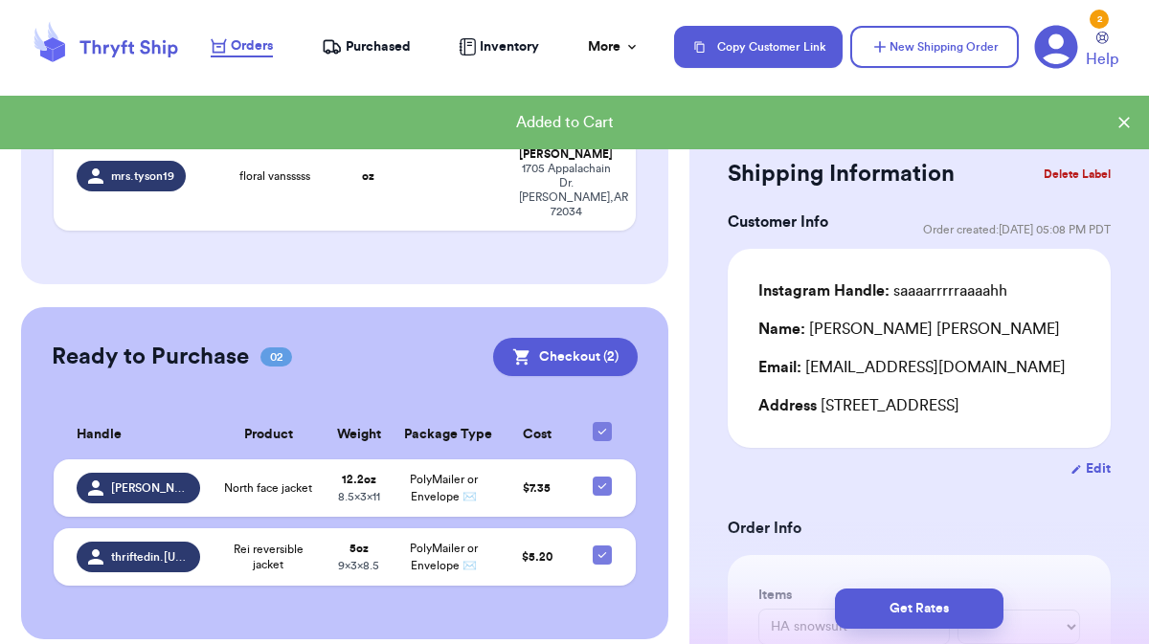
scroll to position [1350, 0]
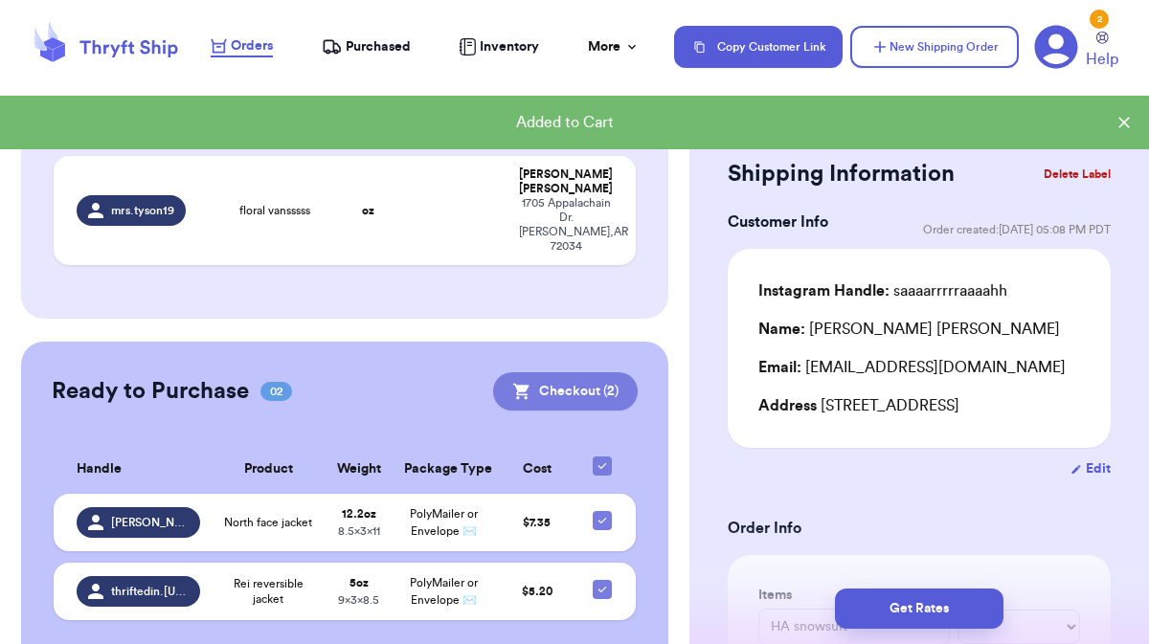
click at [574, 372] on button "Checkout ( 2 )" at bounding box center [565, 391] width 145 height 38
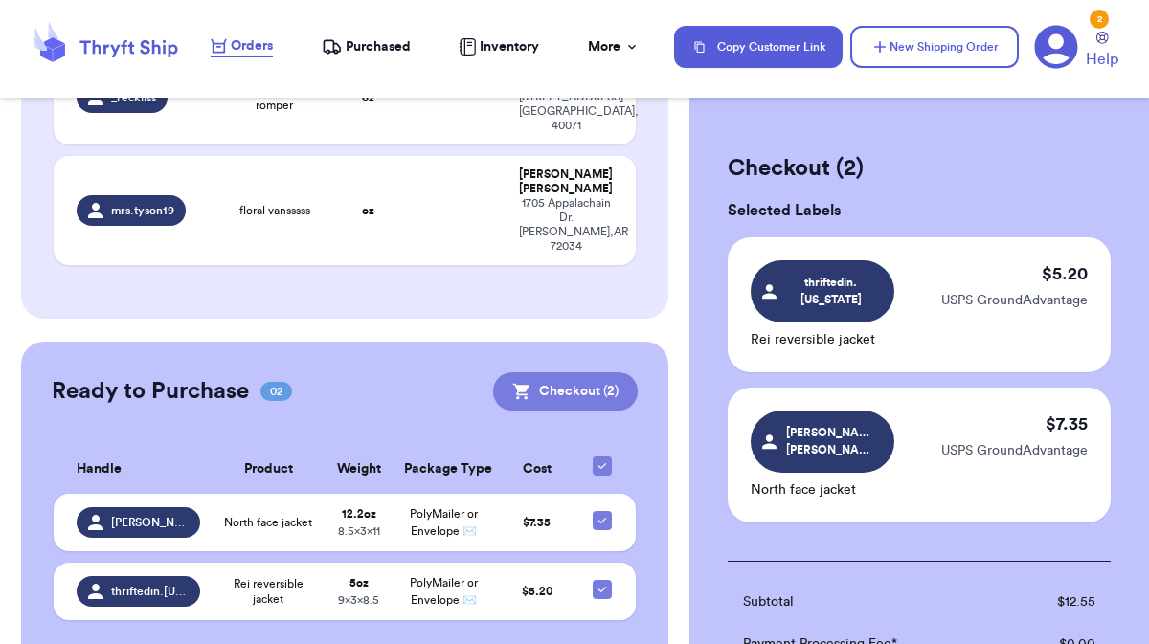
click at [548, 372] on button "Checkout ( 2 )" at bounding box center [565, 391] width 145 height 38
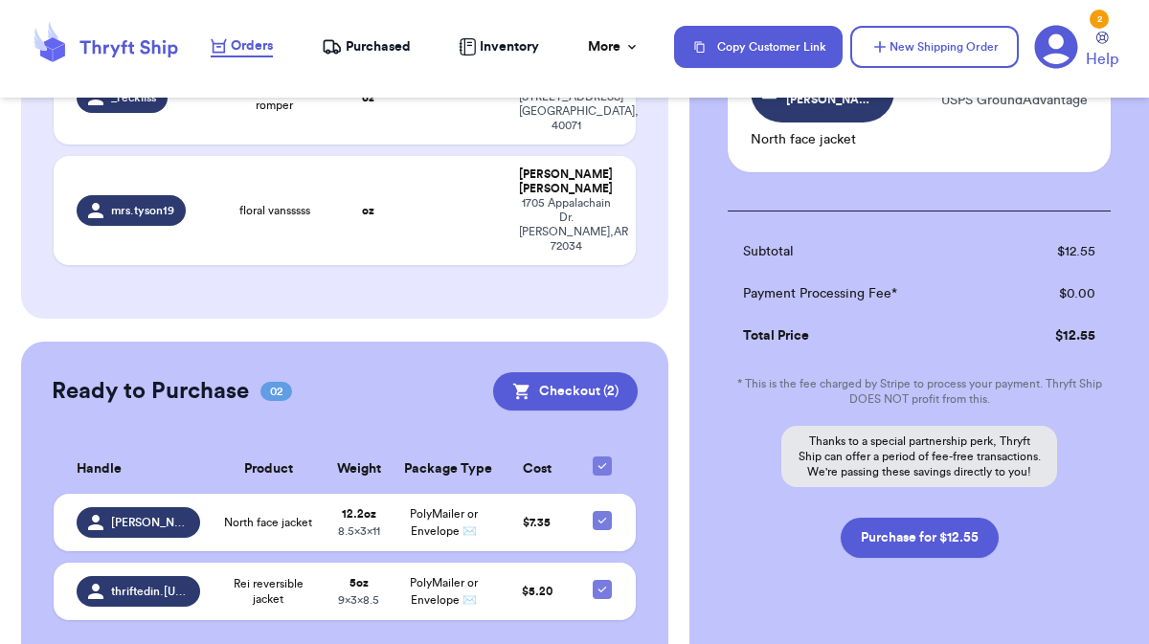
scroll to position [378, 0]
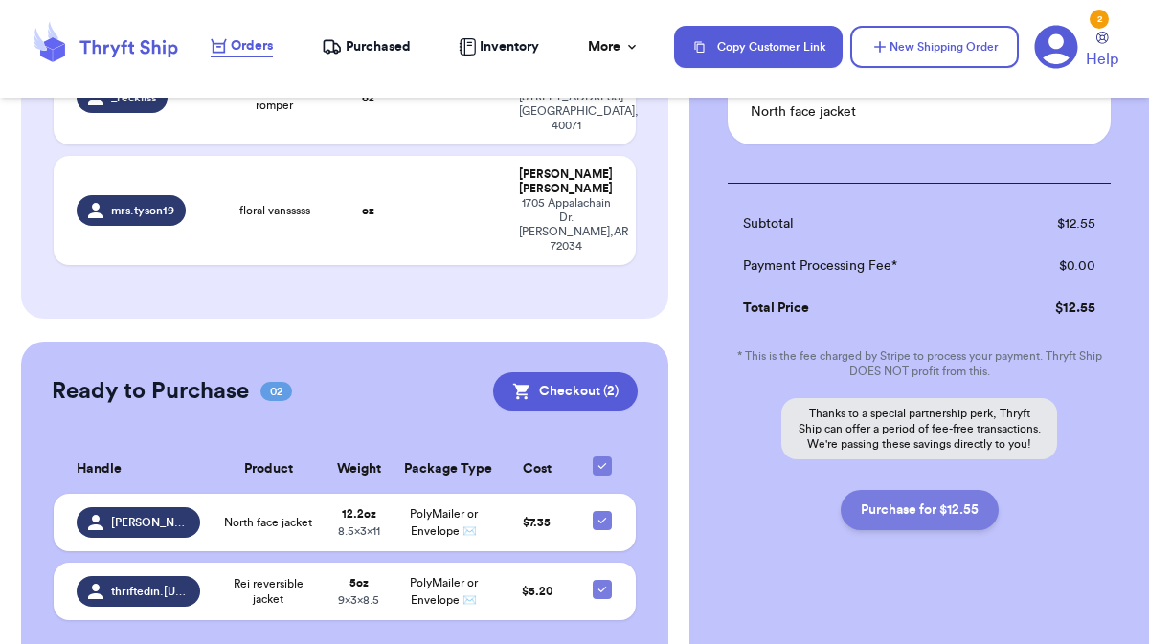
click at [919, 497] on button "Purchase for $12.55" at bounding box center [919, 510] width 158 height 40
checkbox input "false"
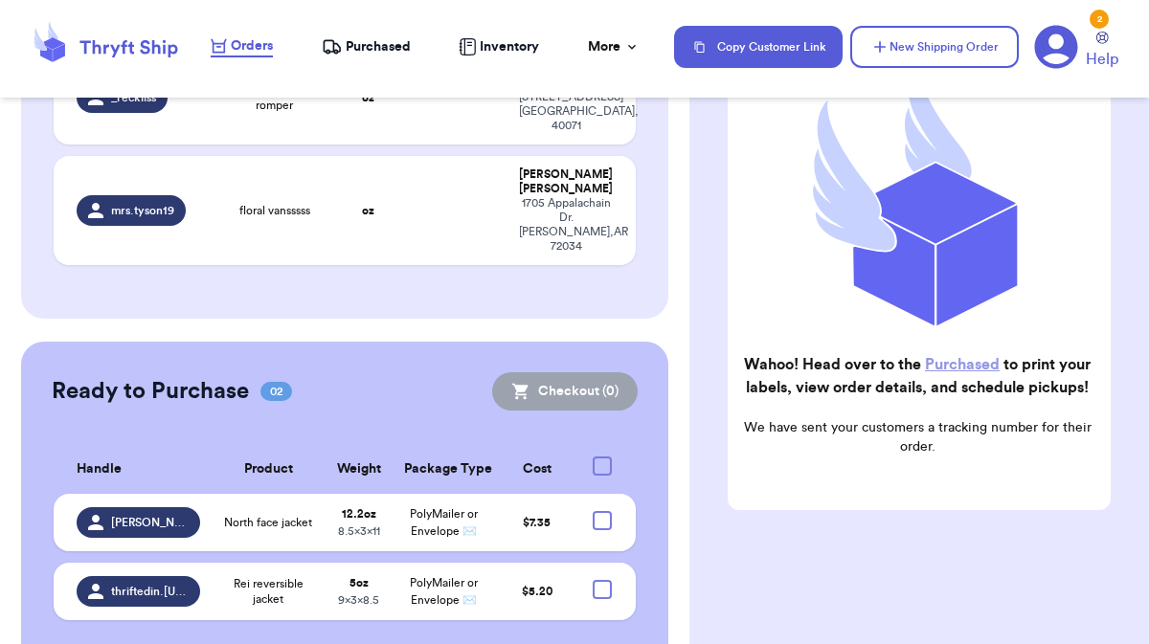
scroll to position [246, 0]
checkbox input "true"
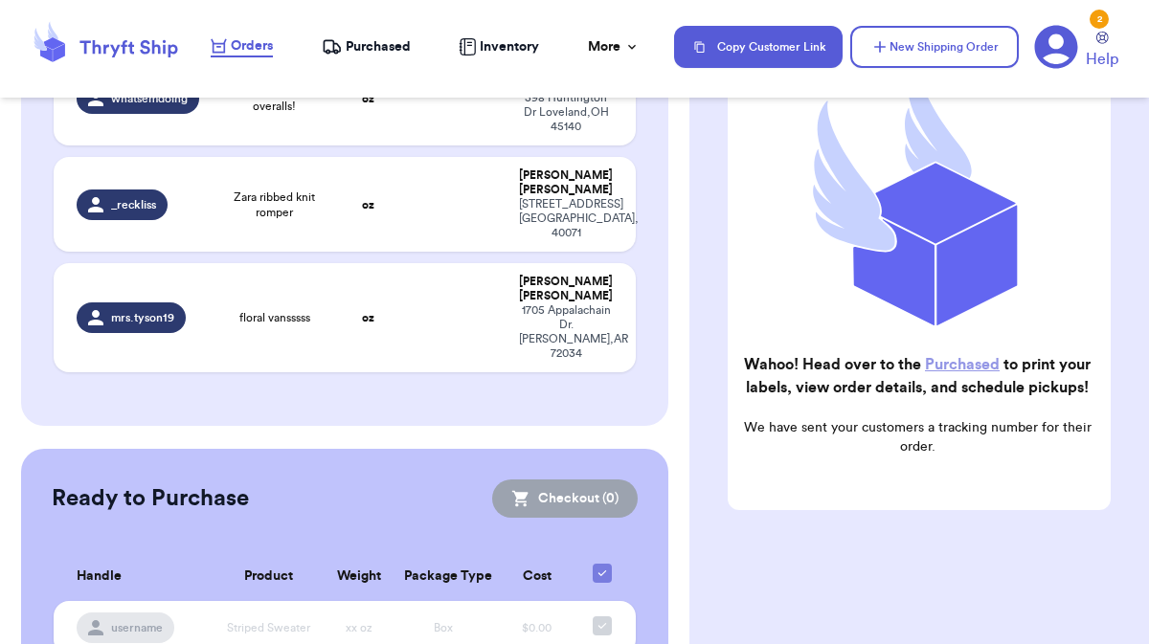
click at [369, 41] on span "Purchased" at bounding box center [378, 46] width 65 height 19
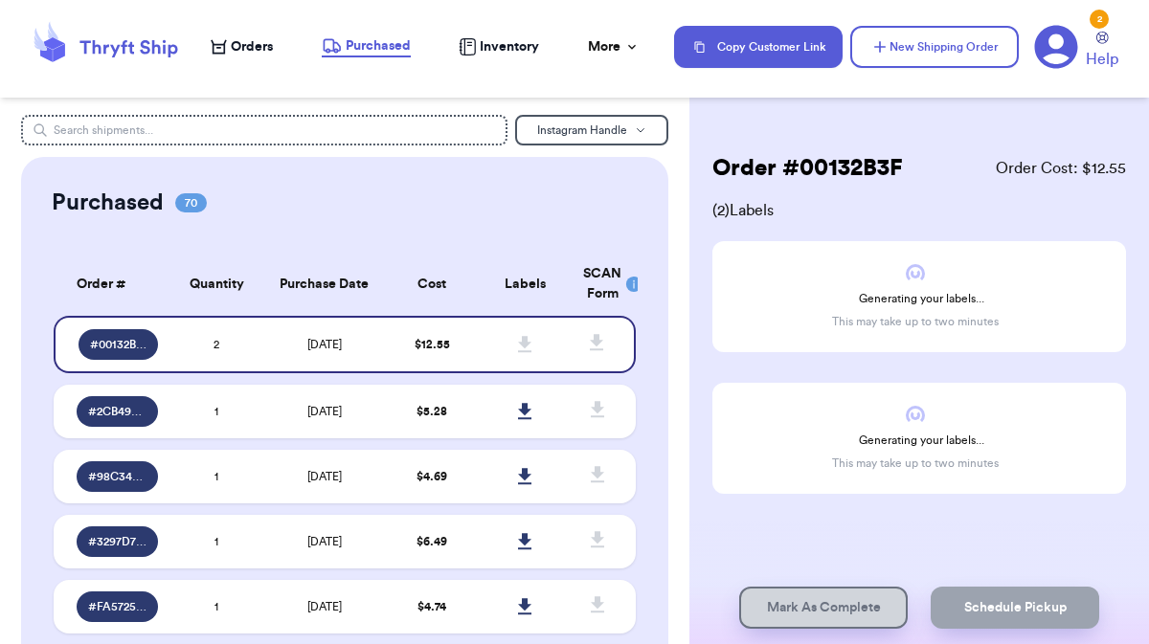
click at [249, 51] on span "Orders" at bounding box center [252, 46] width 42 height 19
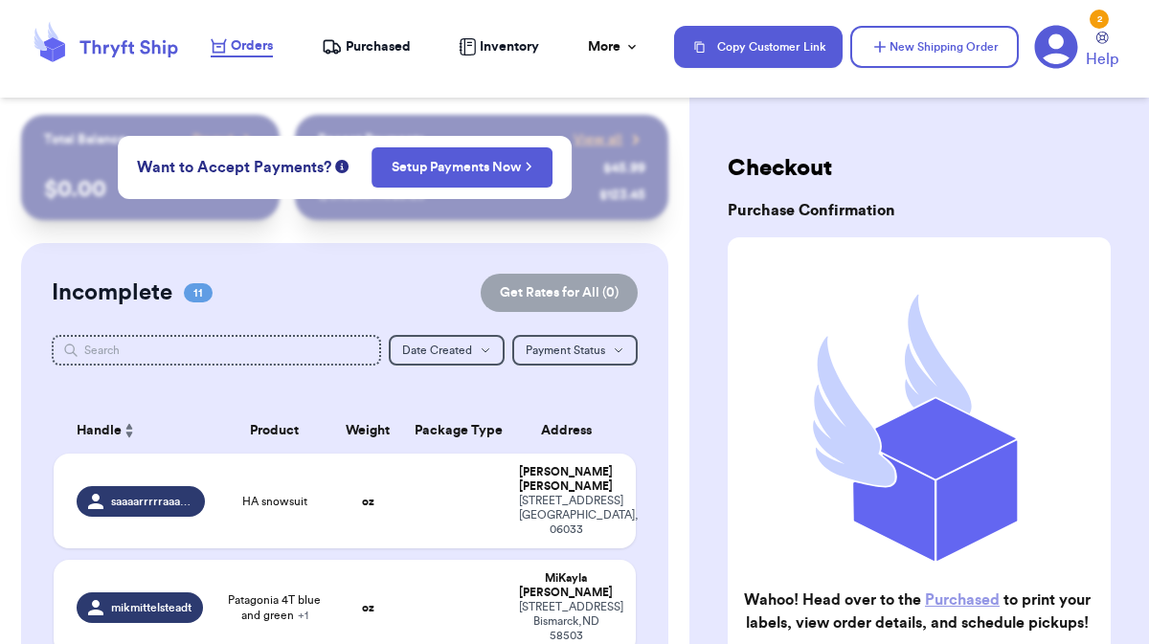
click at [369, 51] on span "Purchased" at bounding box center [378, 46] width 65 height 19
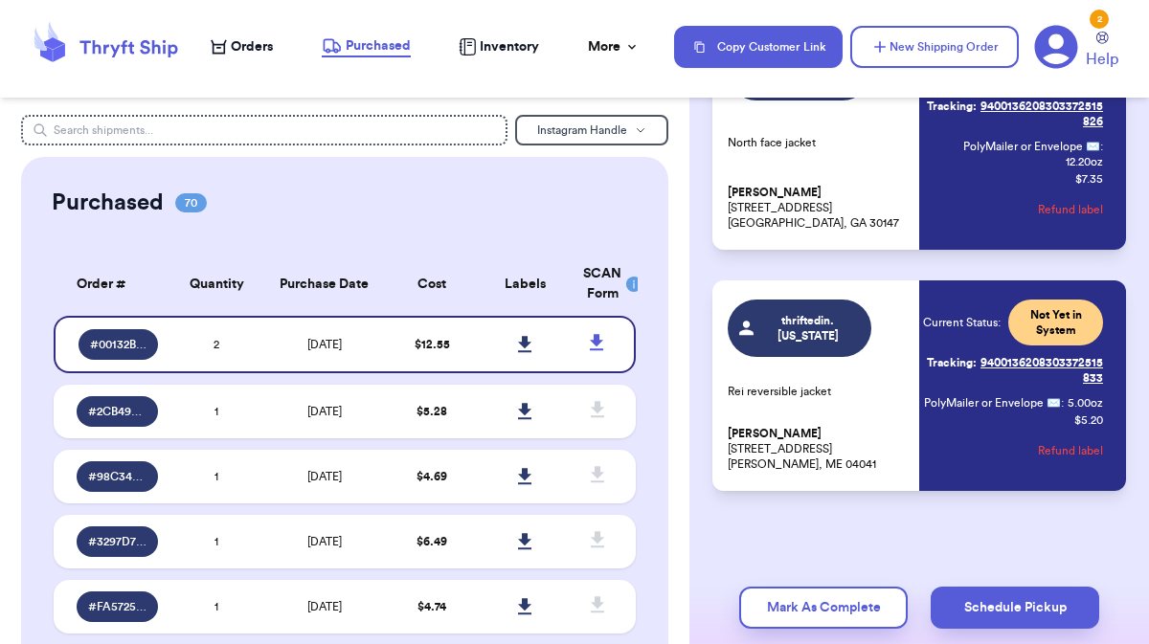
scroll to position [232, 0]
click at [518, 342] on icon at bounding box center [524, 344] width 13 height 16
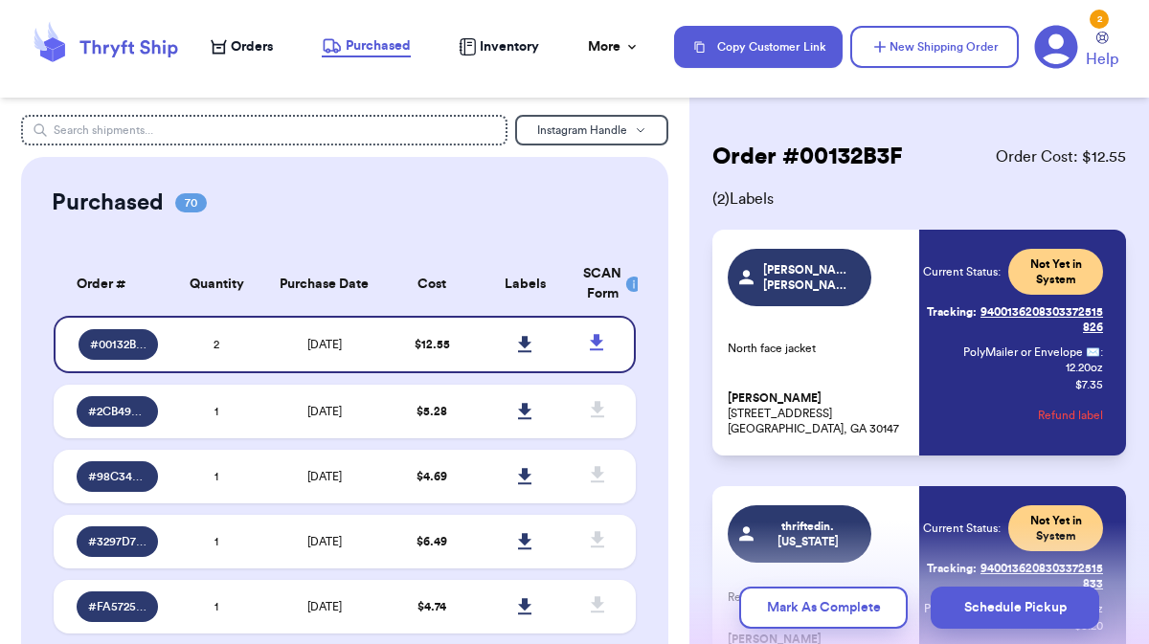
scroll to position [10, 0]
